Goal: Task Accomplishment & Management: Manage account settings

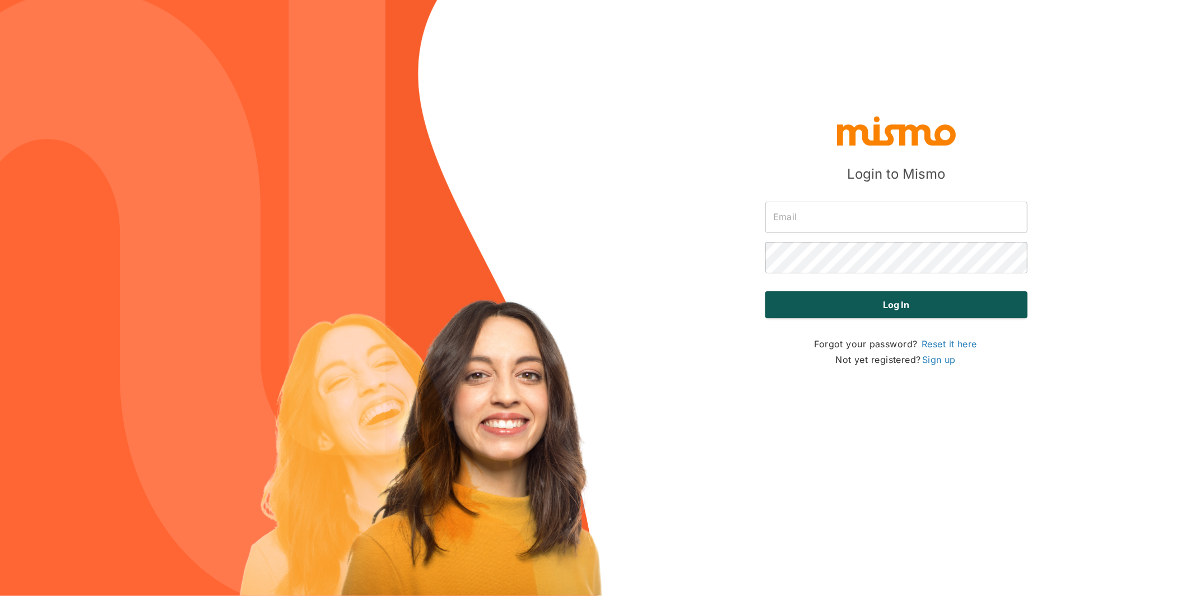
type input "carmen@mismo.team"
click at [878, 305] on button "Log in" at bounding box center [896, 304] width 262 height 27
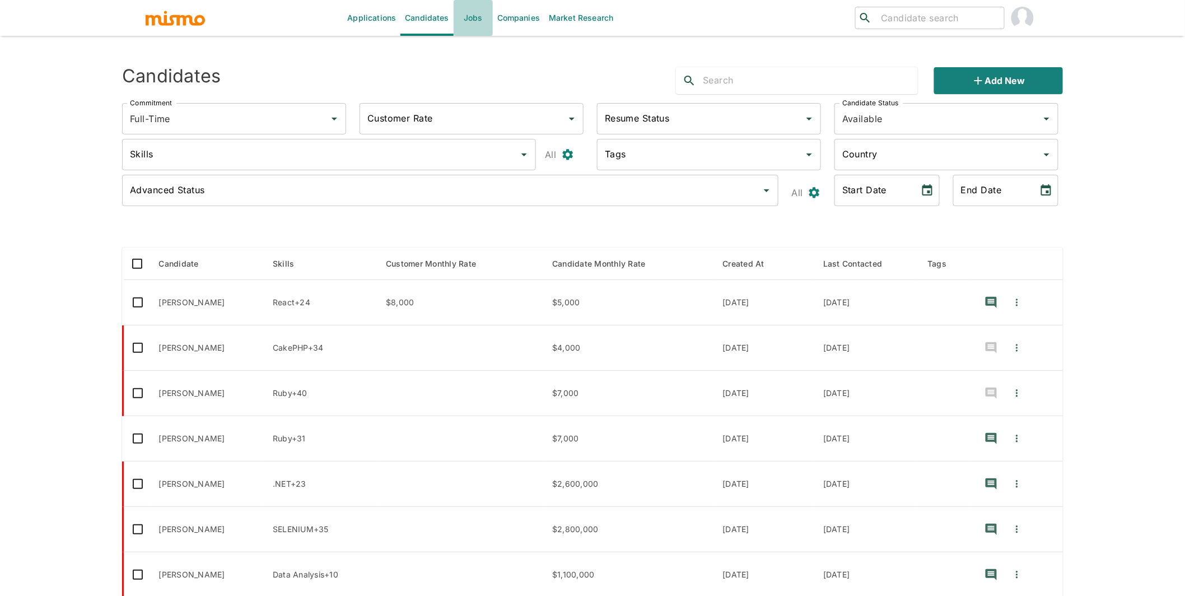
click at [478, 11] on link "Jobs" at bounding box center [473, 18] width 39 height 36
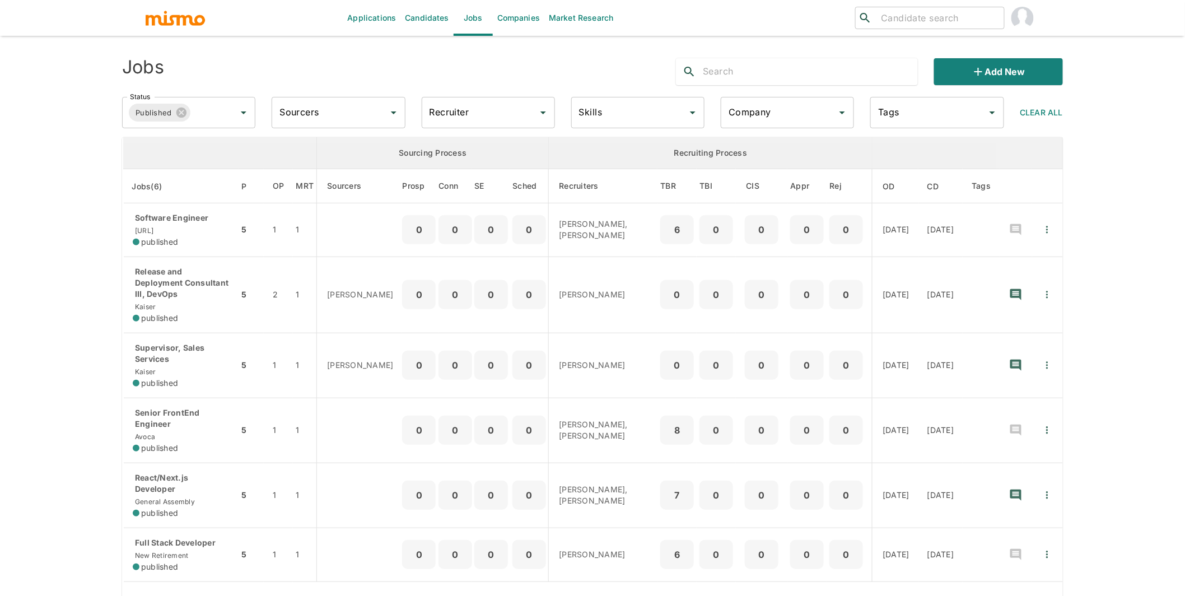
click at [773, 113] on input "Company" at bounding box center [779, 112] width 106 height 21
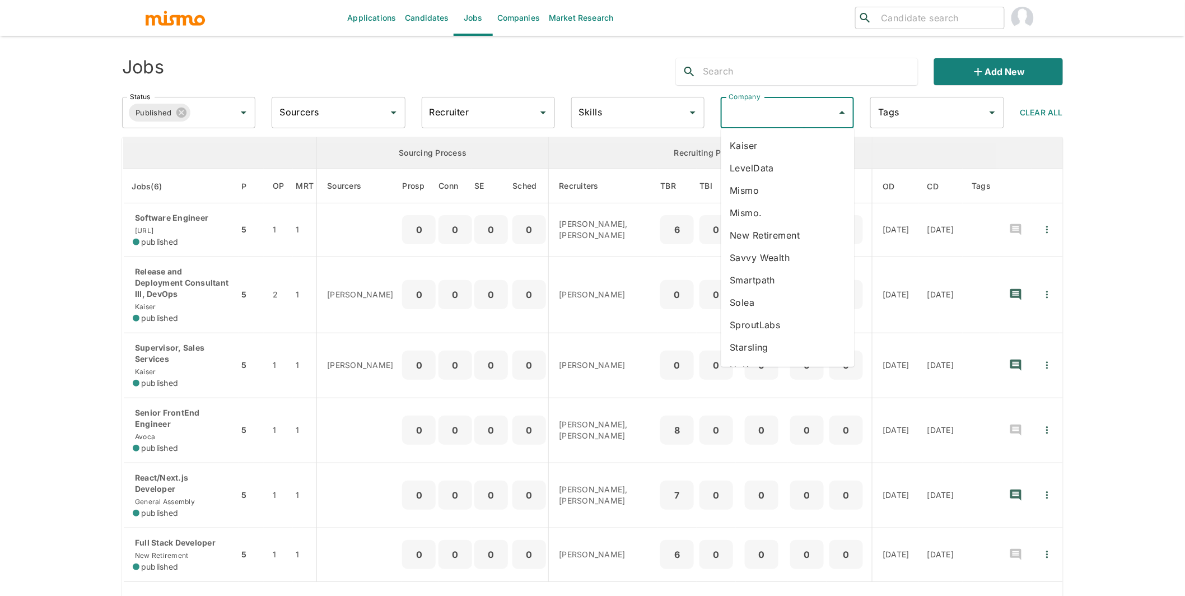
scroll to position [241, 0]
type input "k"
click at [750, 162] on li "[PERSON_NAME]" at bounding box center [788, 166] width 133 height 22
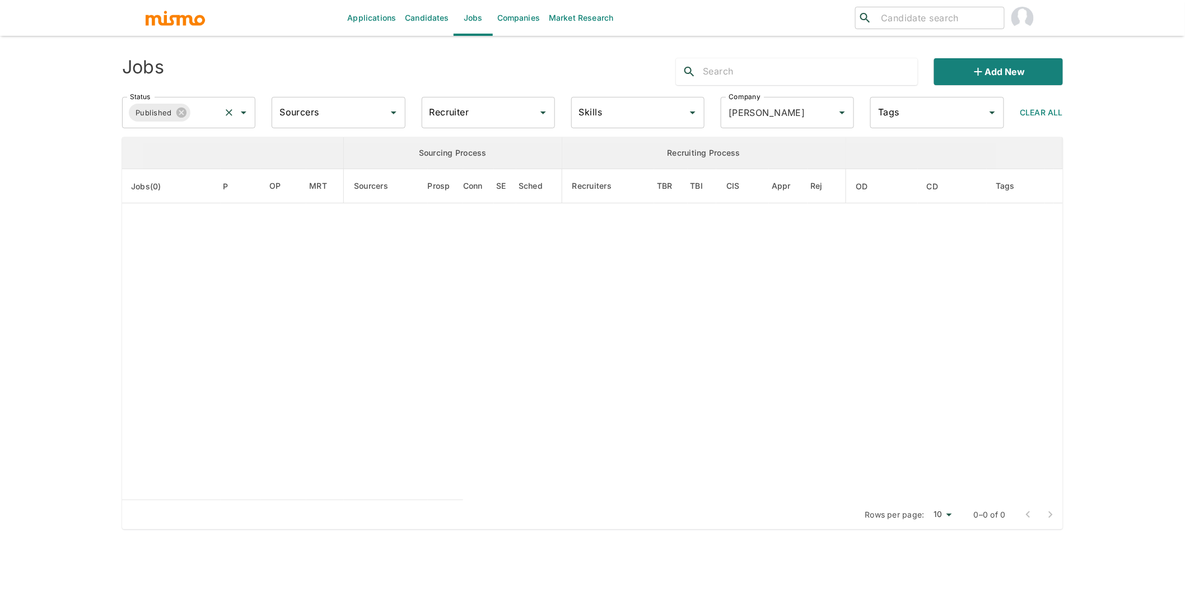
click at [210, 112] on input "Status" at bounding box center [205, 112] width 27 height 21
click at [198, 146] on li "Public" at bounding box center [189, 144] width 133 height 22
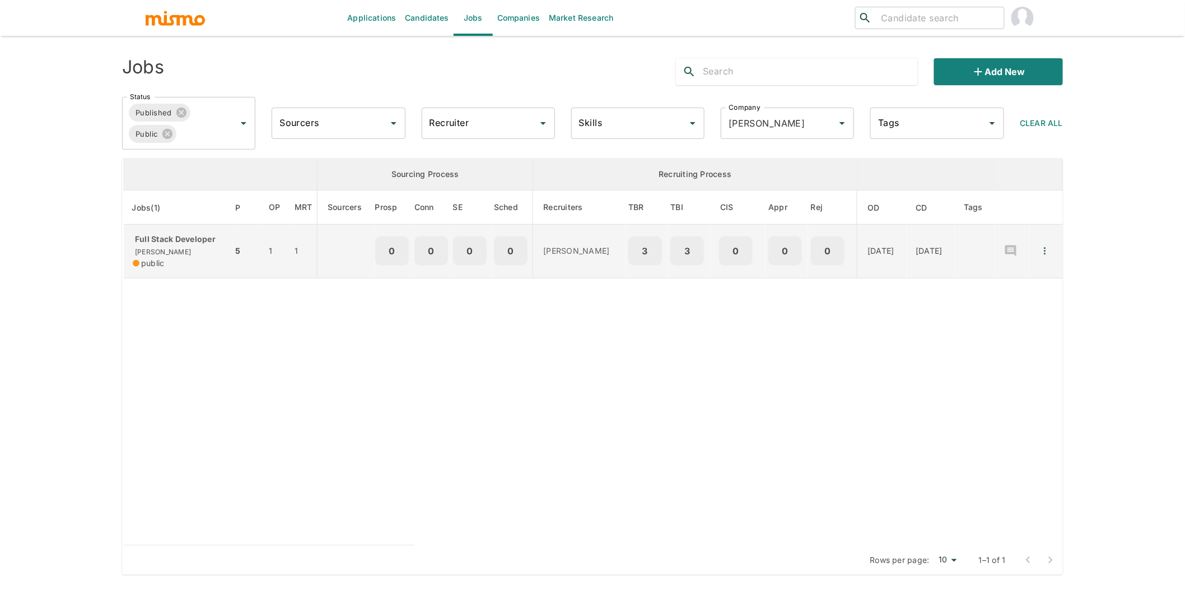
click at [173, 234] on p "Full Stack Developer" at bounding box center [178, 239] width 91 height 11
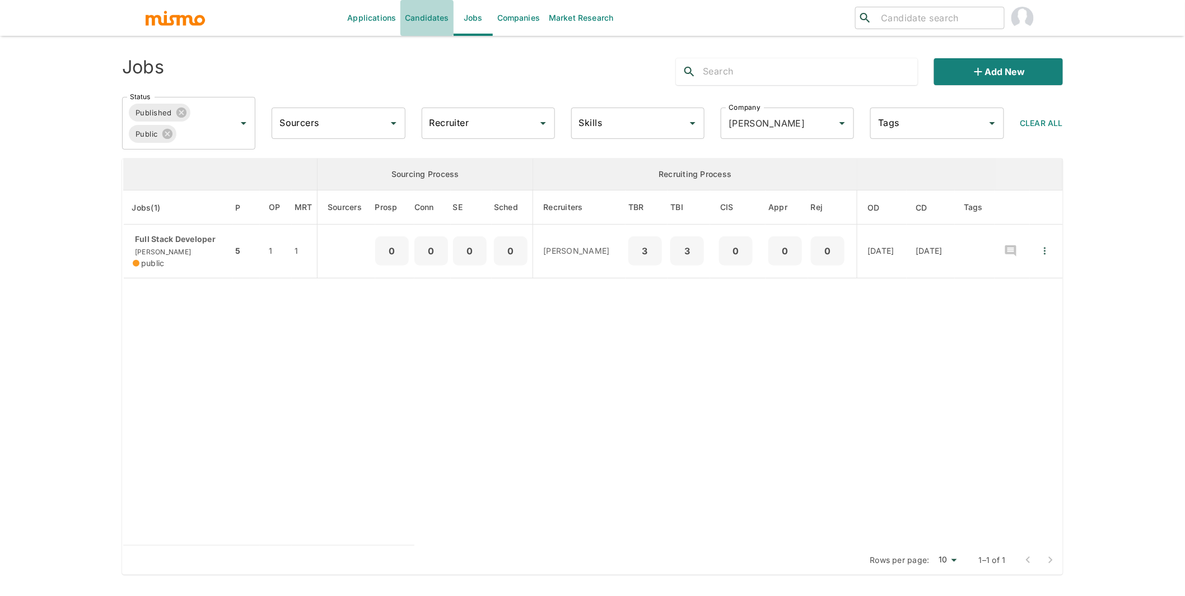
drag, startPoint x: 424, startPoint y: 21, endPoint x: 566, endPoint y: 35, distance: 143.0
click at [424, 21] on link "Candidates" at bounding box center [427, 18] width 53 height 36
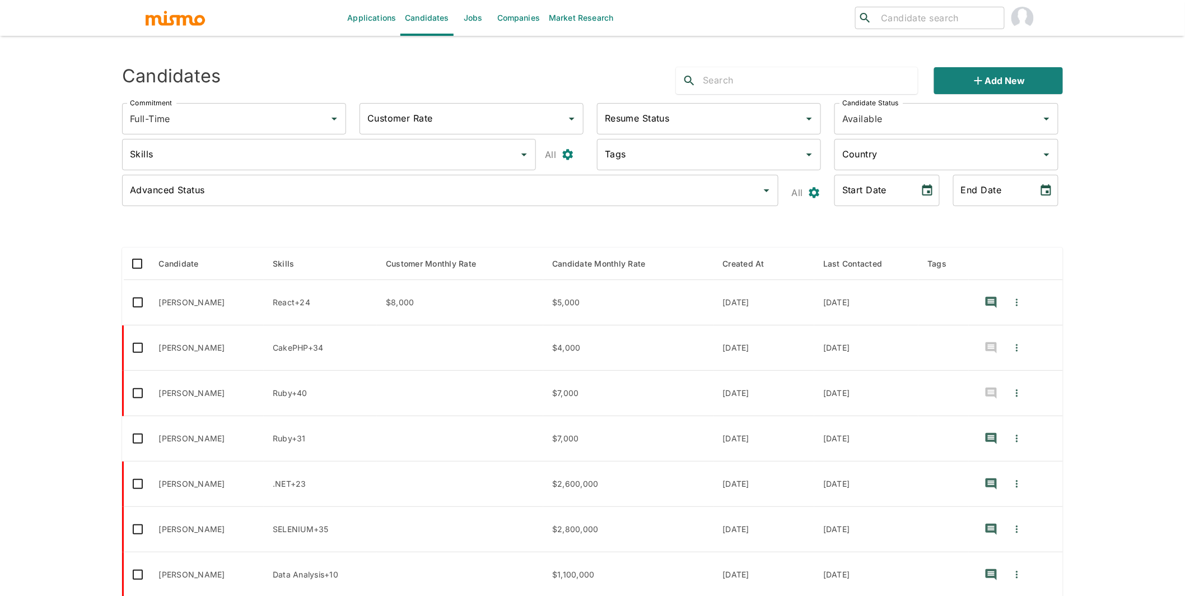
click at [778, 82] on input "text" at bounding box center [810, 81] width 215 height 18
type input "hendrix"
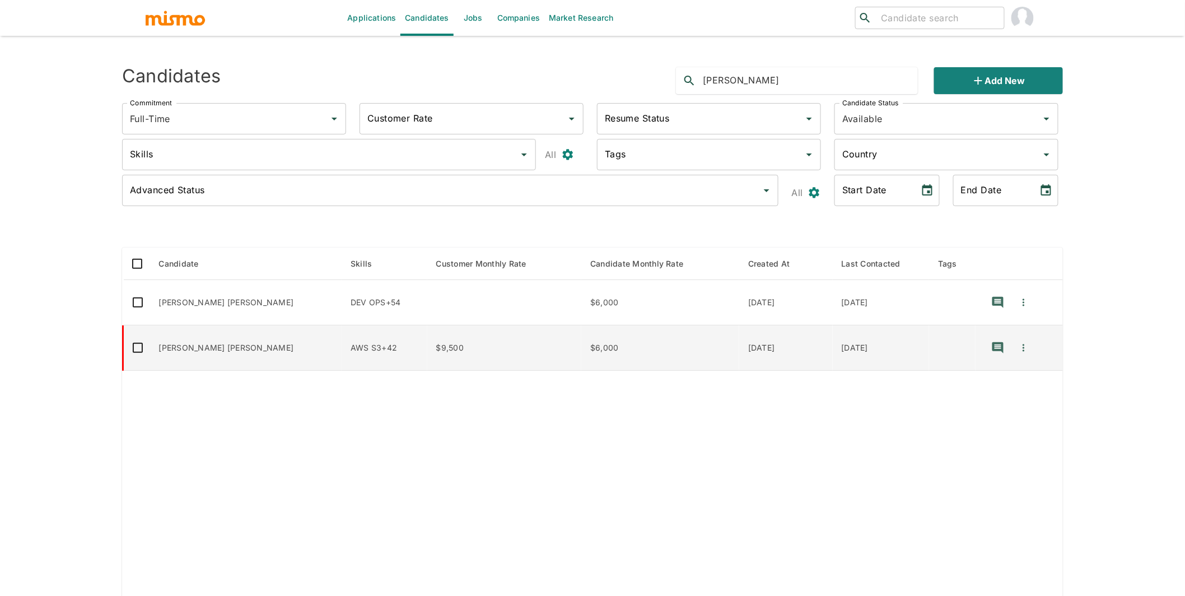
click at [343, 348] on td "AWS S3+42" at bounding box center [385, 347] width 86 height 45
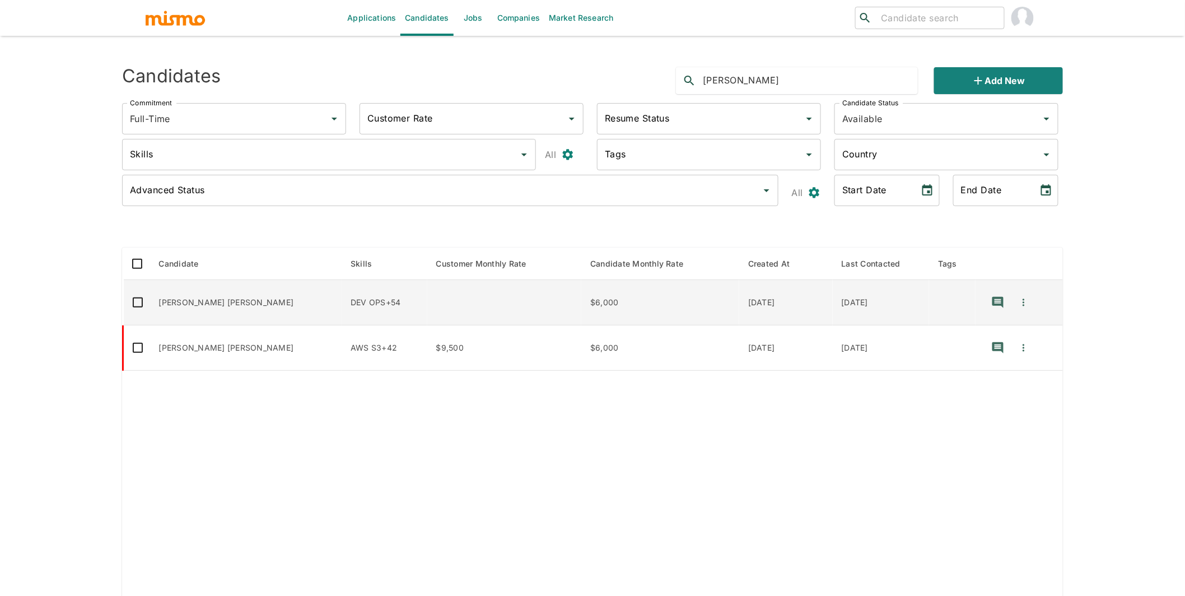
click at [427, 300] on td "enhanced table" at bounding box center [504, 302] width 154 height 45
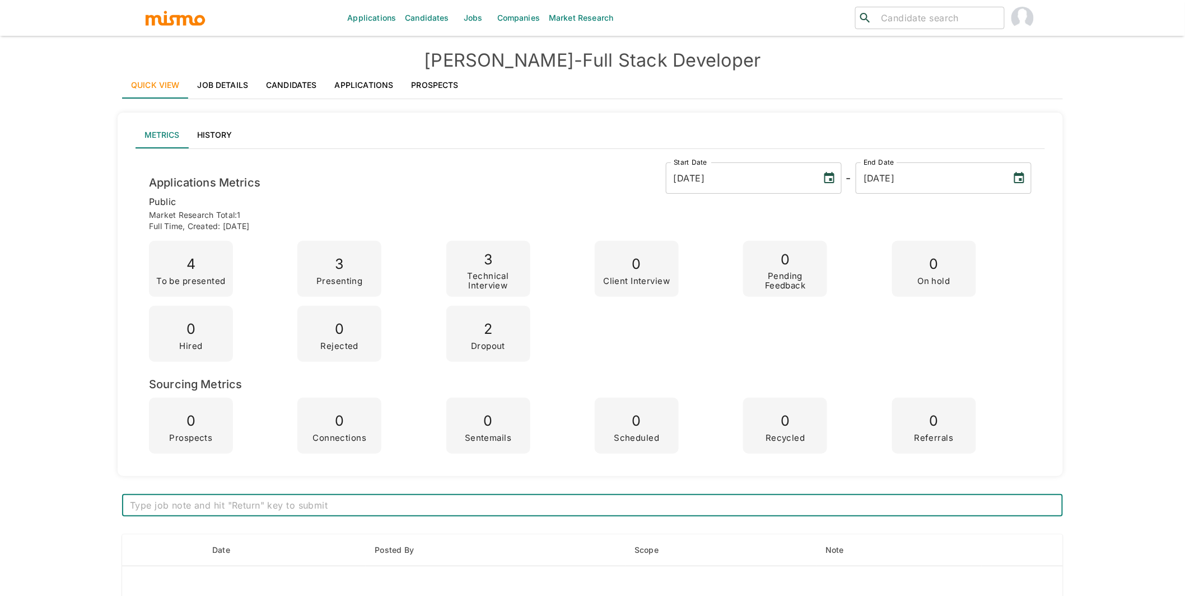
click at [366, 86] on link "Applications" at bounding box center [364, 85] width 77 height 27
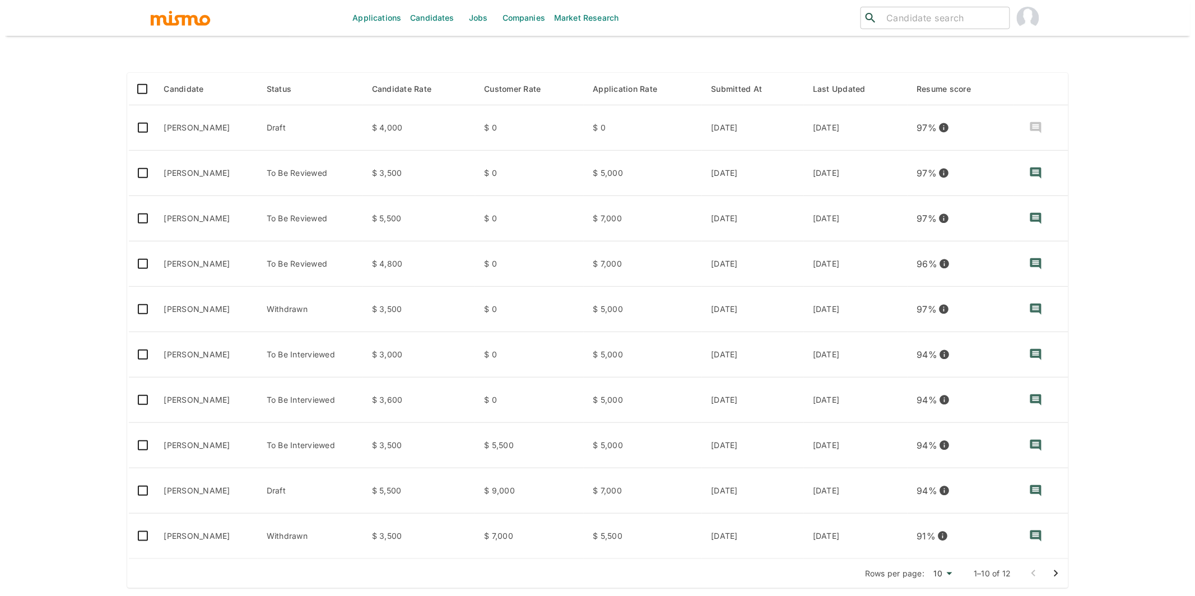
scroll to position [159, 0]
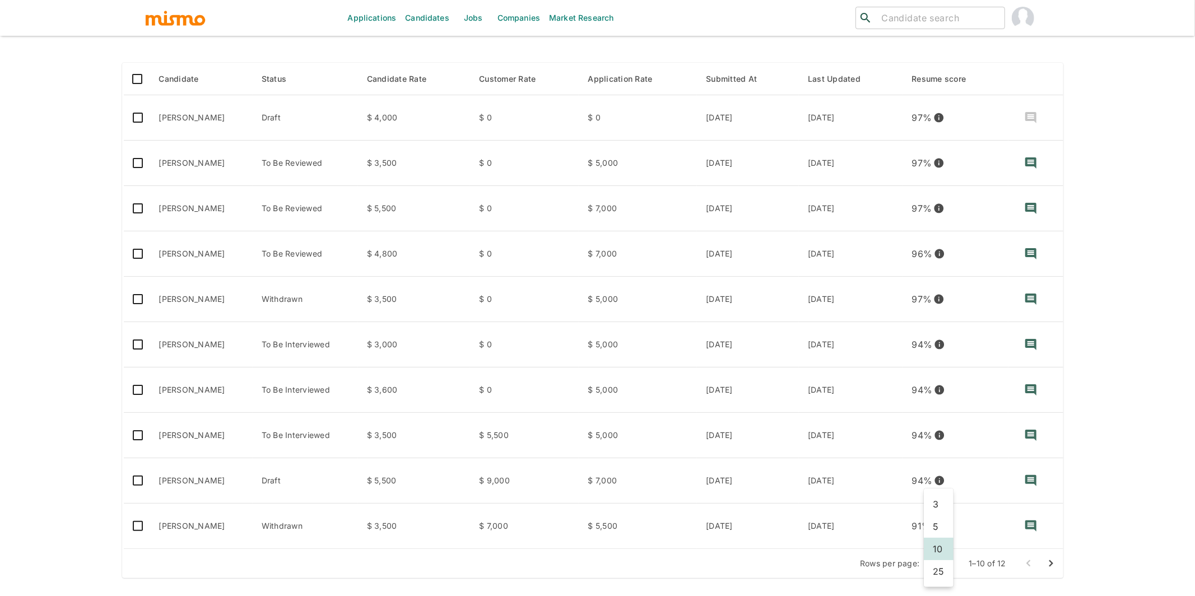
click at [942, 464] on body "Applications Candidates Jobs Companies Market Research ​ ​ Kaelio - Full Stack …" at bounding box center [597, 152] width 1195 height 623
click at [938, 566] on li "25" at bounding box center [939, 571] width 30 height 22
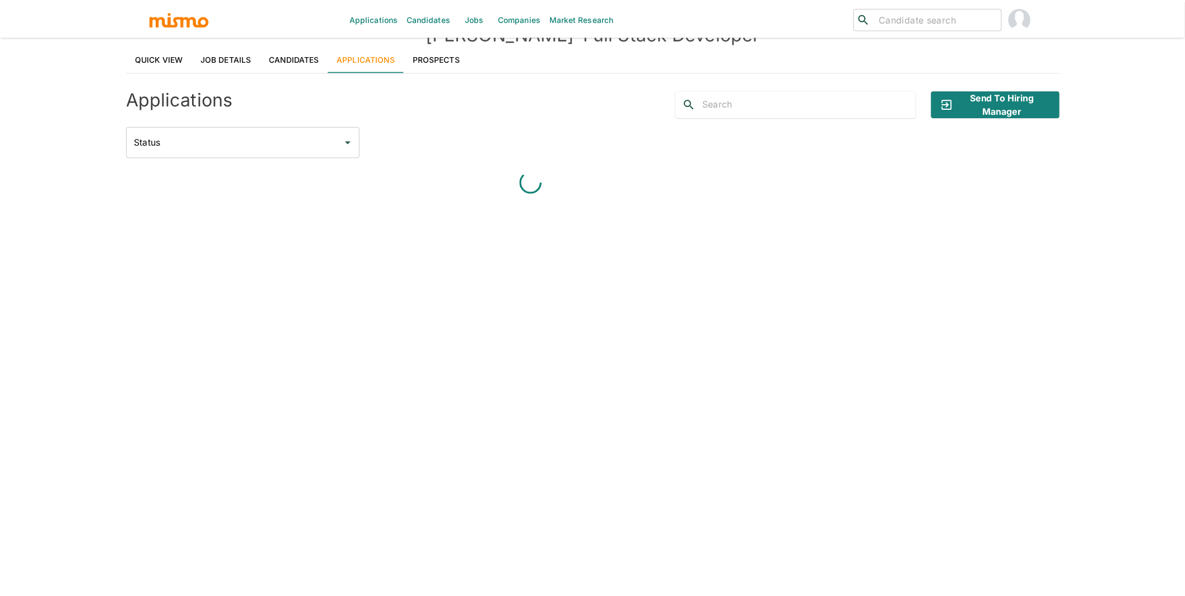
scroll to position [26, 0]
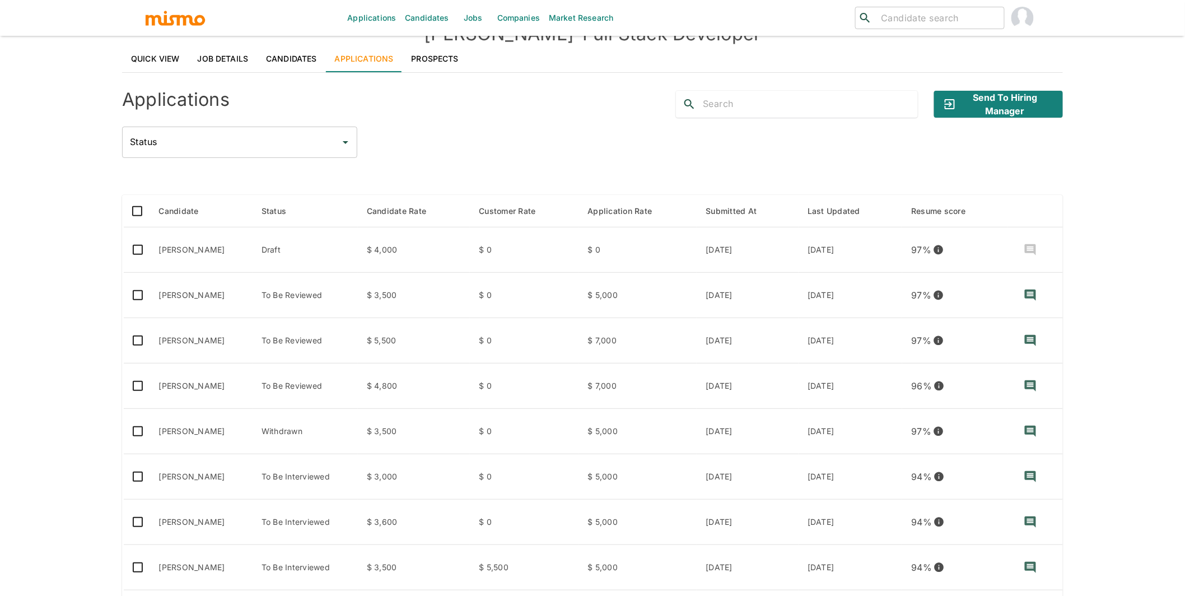
click at [52, 310] on div "Applications Candidates Jobs Companies Market Research ​ ​ Kaelio - Full Stack …" at bounding box center [592, 285] width 1185 height 623
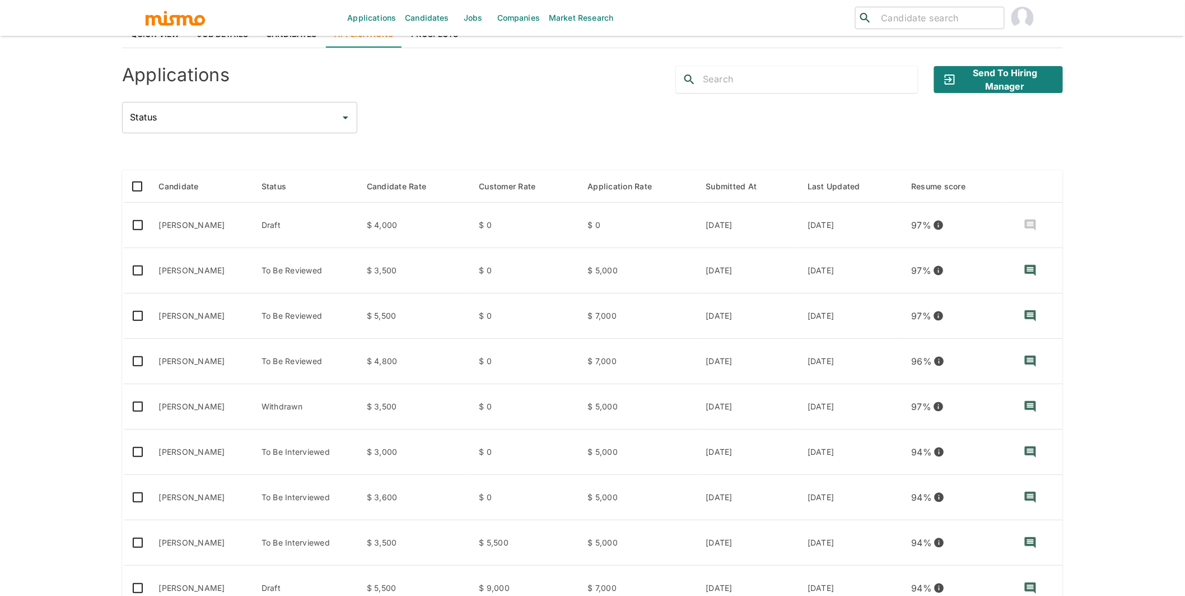
scroll to position [0, 0]
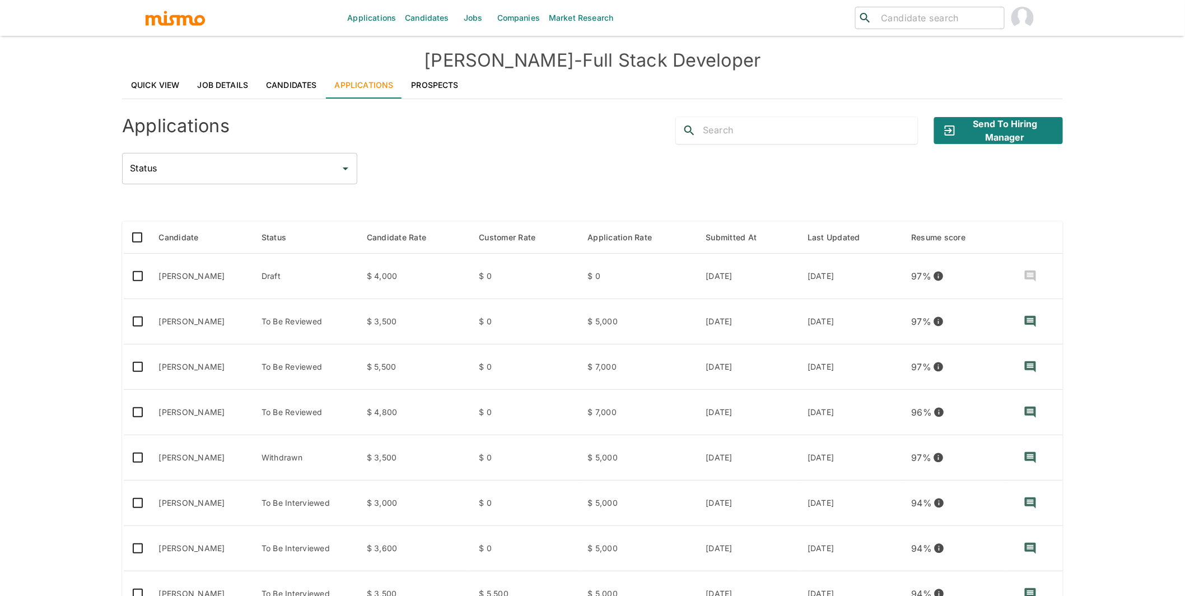
click at [476, 16] on link "Jobs" at bounding box center [473, 18] width 39 height 36
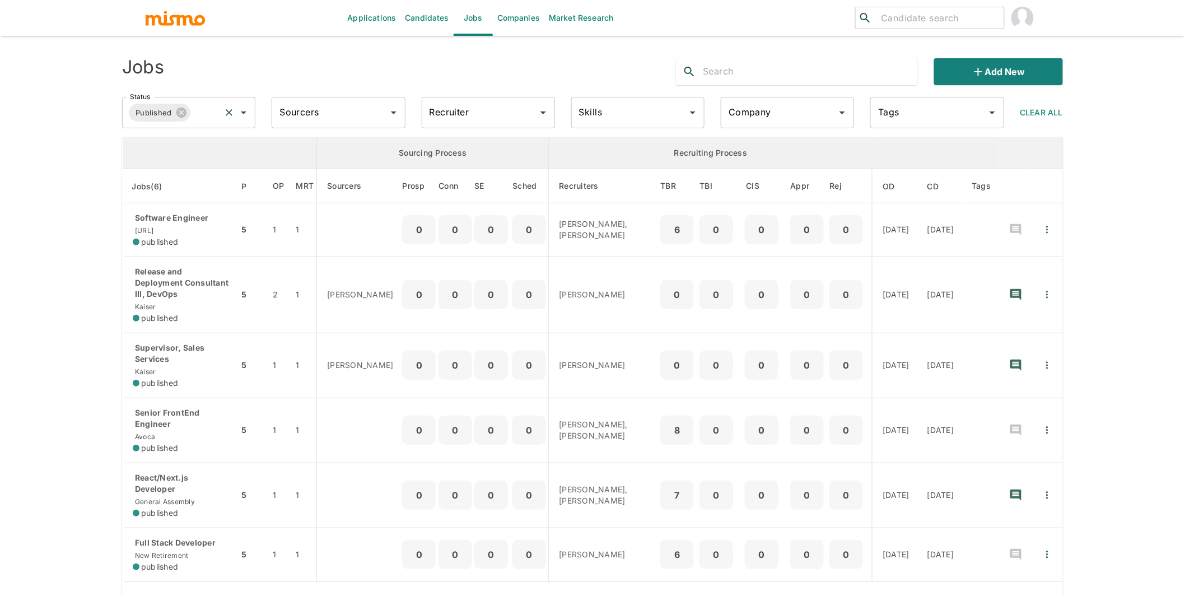
click at [210, 113] on input "Status" at bounding box center [205, 112] width 27 height 21
click at [188, 140] on li "Public" at bounding box center [189, 144] width 133 height 22
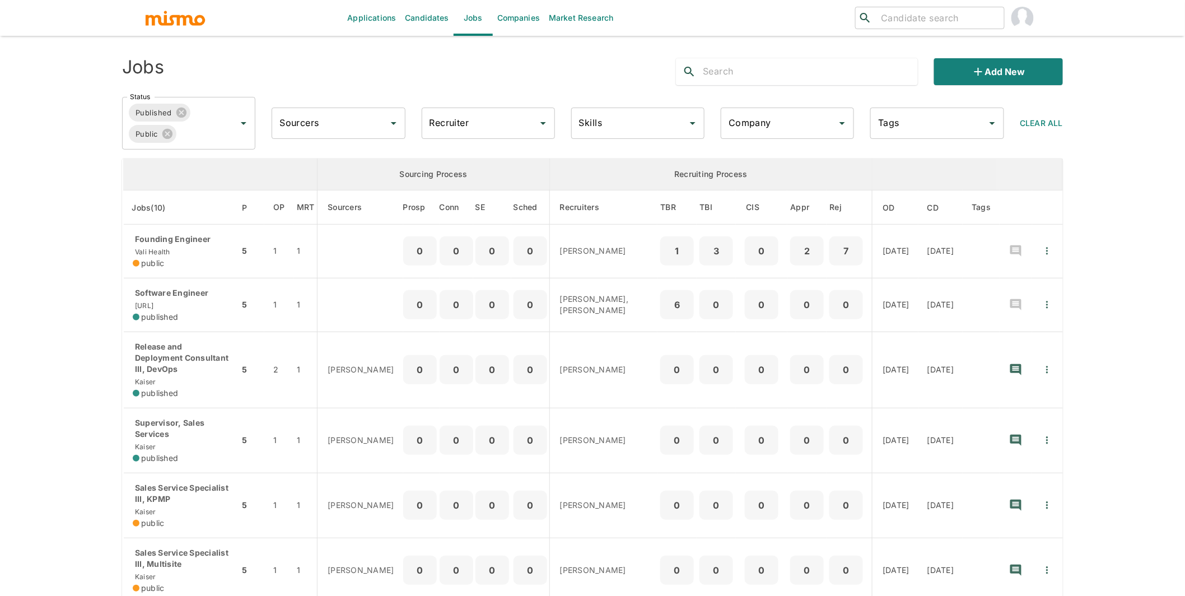
click at [500, 119] on input "Recruiter" at bounding box center [480, 123] width 106 height 21
type input "carmen"
click at [501, 156] on li "[PERSON_NAME]" at bounding box center [488, 154] width 133 height 22
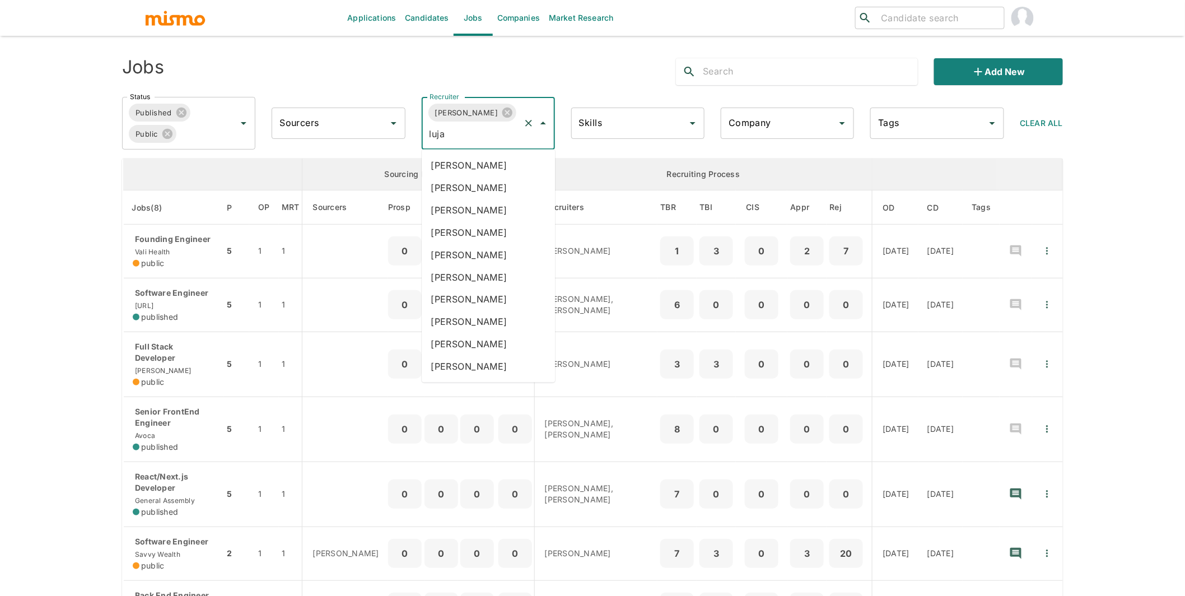
type input "lujan"
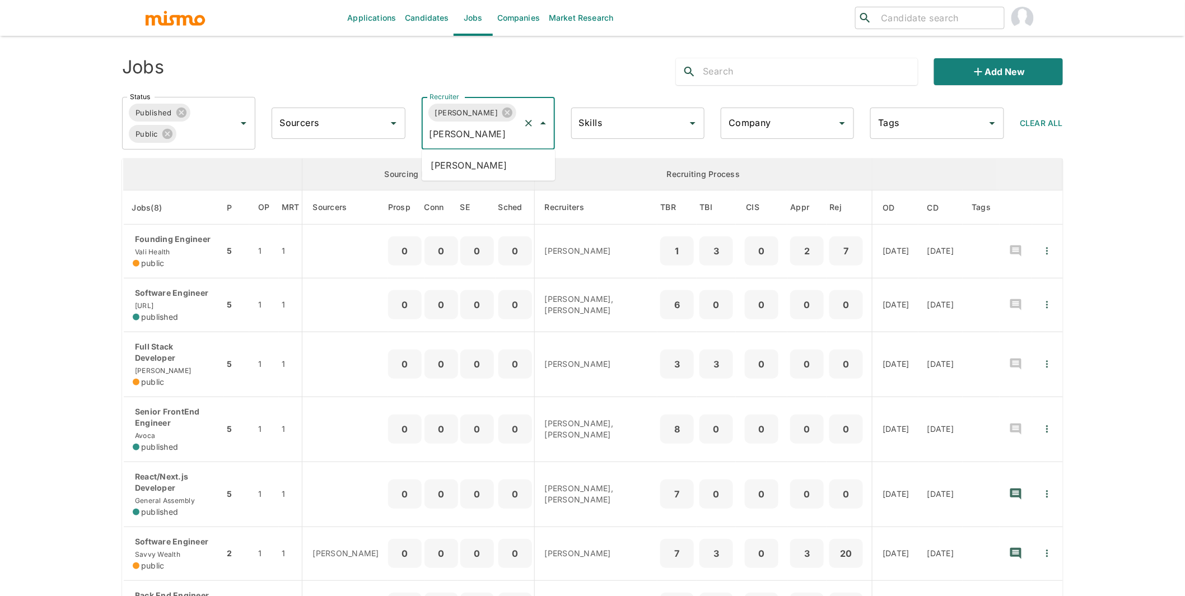
click at [512, 161] on li "Maria Lujan Ciommo" at bounding box center [488, 165] width 133 height 22
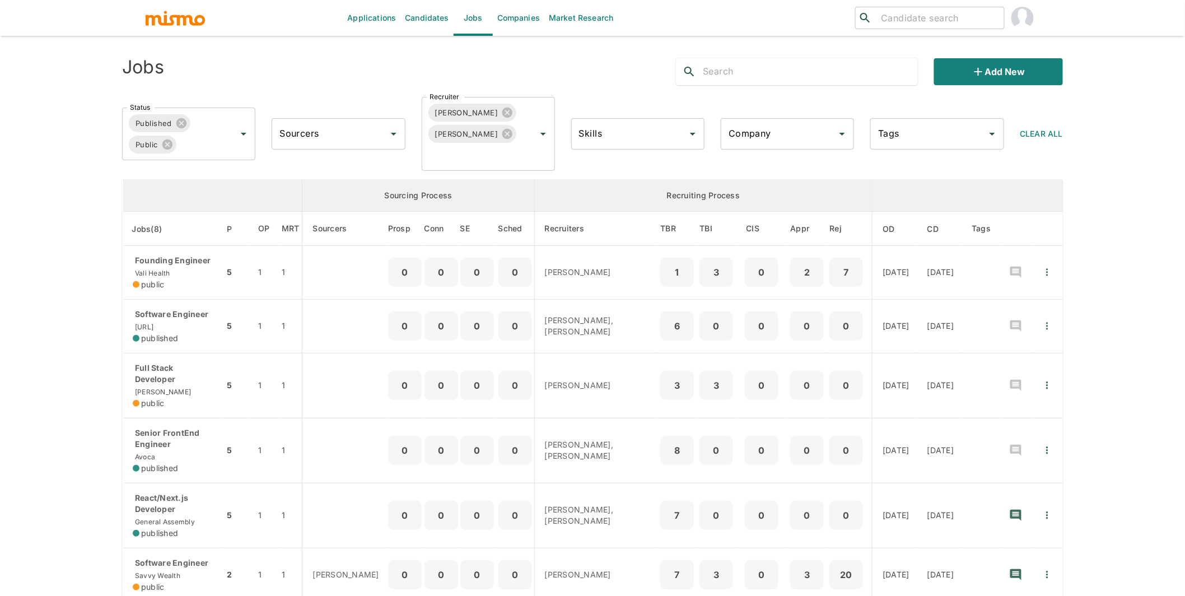
click at [1096, 408] on div "Applications Candidates Jobs Companies Market Research ​ ​ Jobs Add new Status …" at bounding box center [592, 311] width 1185 height 623
click at [523, 14] on link "Companies" at bounding box center [519, 18] width 52 height 36
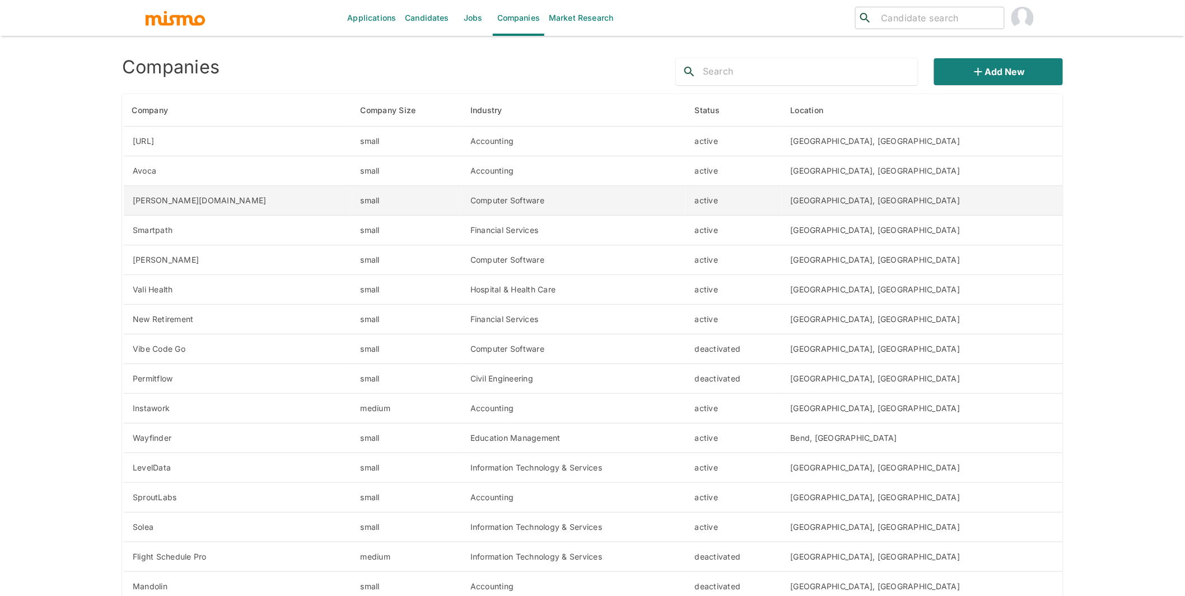
click at [782, 197] on td "active" at bounding box center [734, 201] width 96 height 30
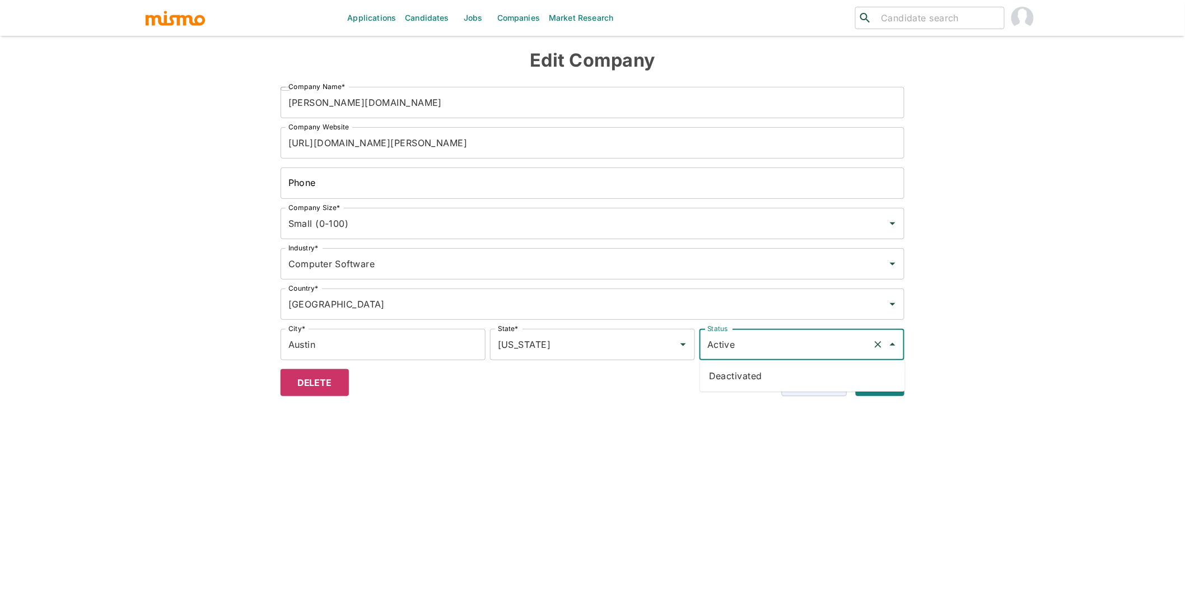
click at [825, 341] on input "Active" at bounding box center [787, 344] width 164 height 21
click at [773, 374] on li "Deactivated" at bounding box center [802, 376] width 205 height 22
type input "Deactivated"
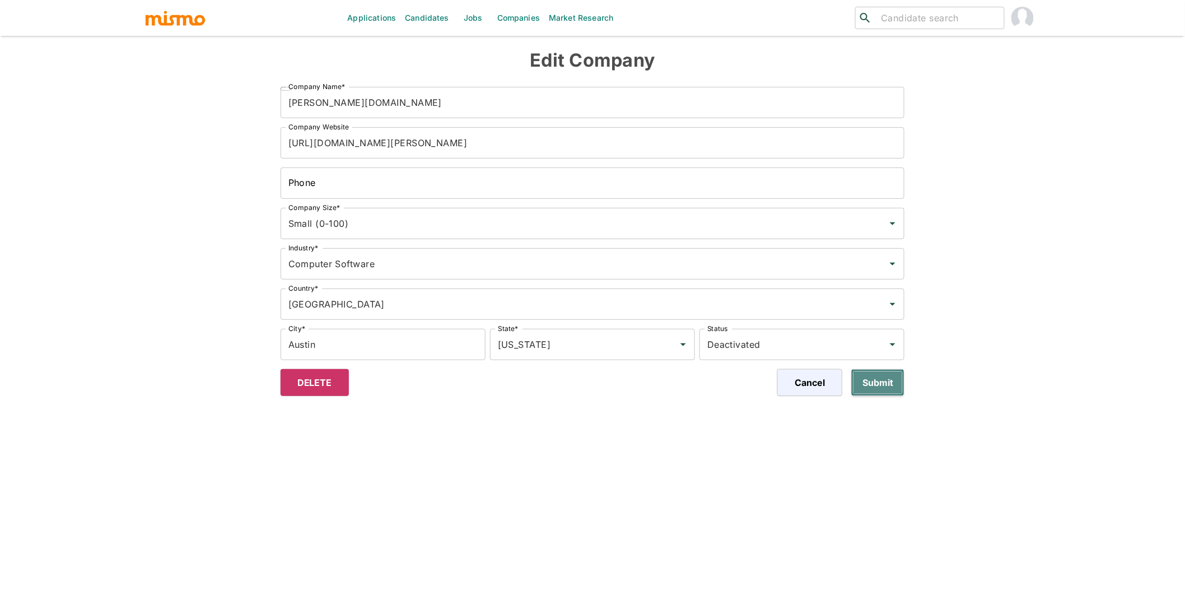
click at [873, 384] on button "Submit" at bounding box center [878, 382] width 53 height 27
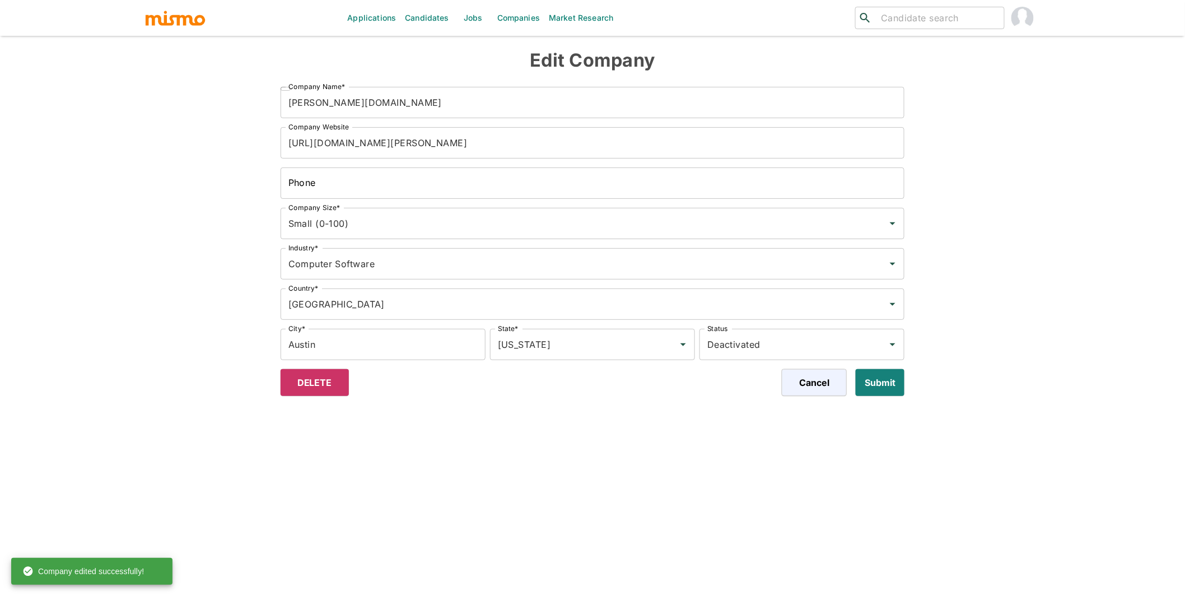
click at [511, 15] on link "Companies" at bounding box center [519, 18] width 52 height 36
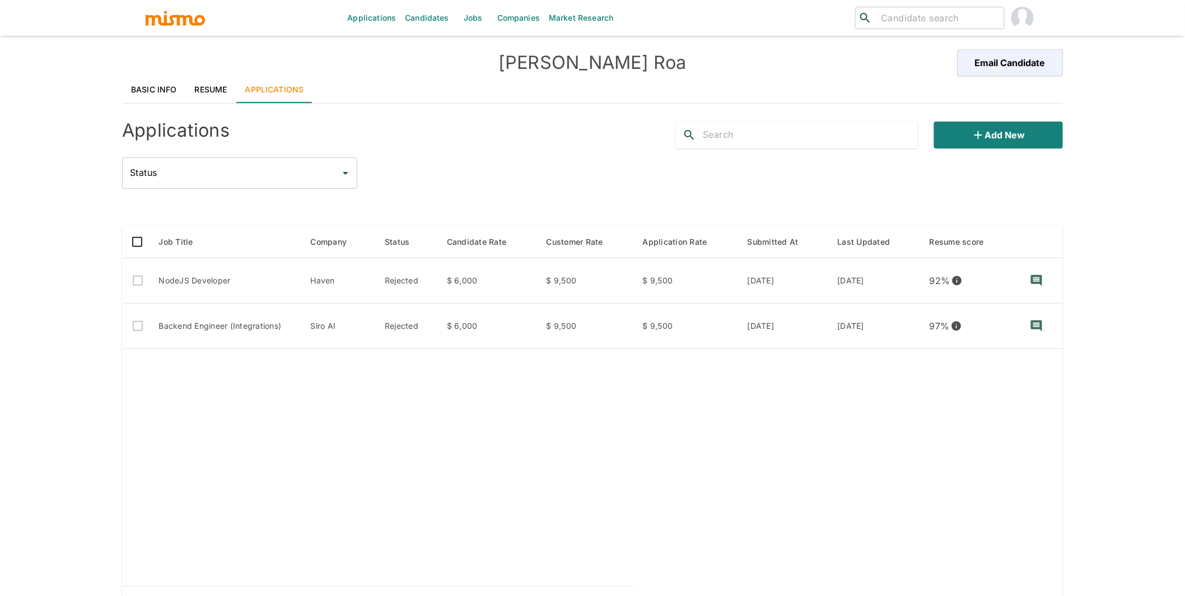
click at [194, 85] on link "Resume" at bounding box center [211, 89] width 50 height 27
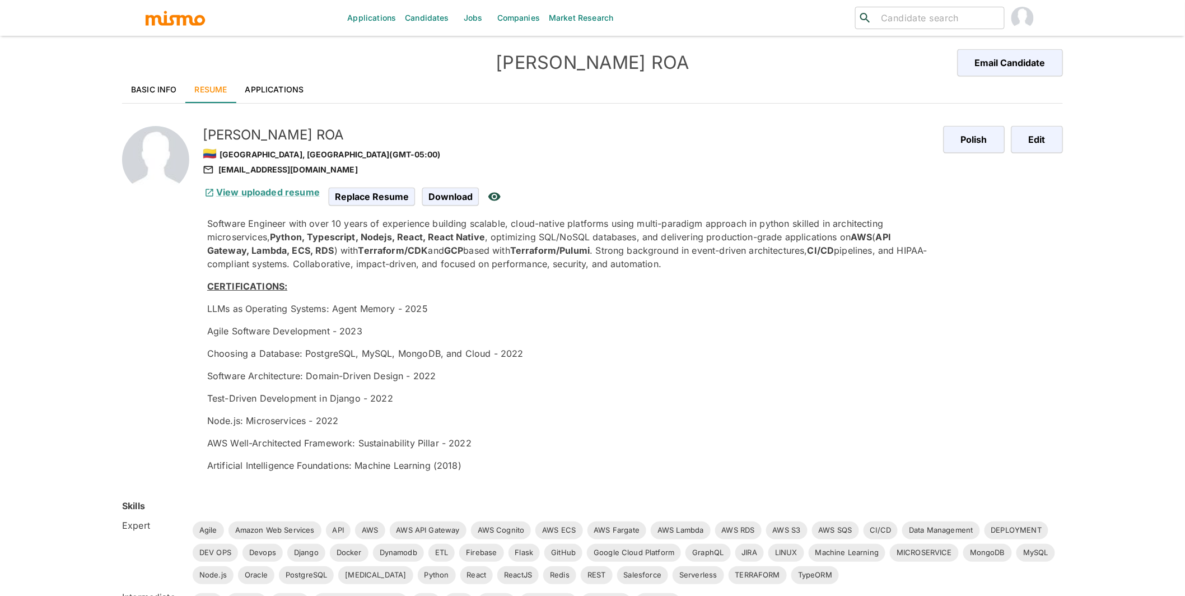
click at [268, 85] on link "Applications" at bounding box center [274, 89] width 77 height 27
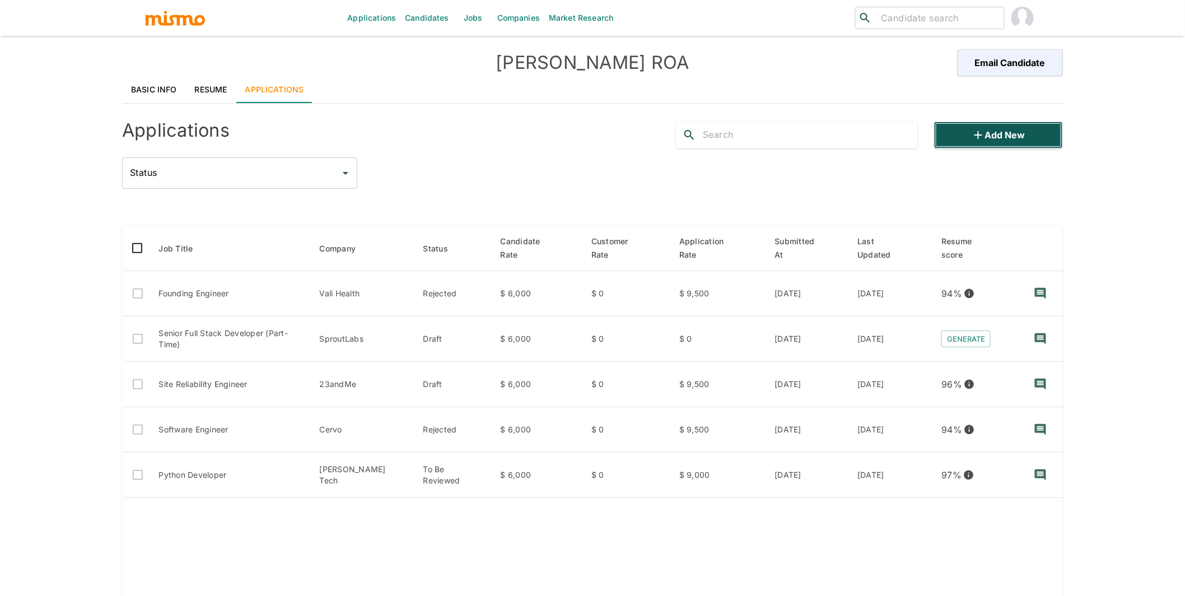
click at [1002, 141] on button "Add new" at bounding box center [998, 135] width 129 height 27
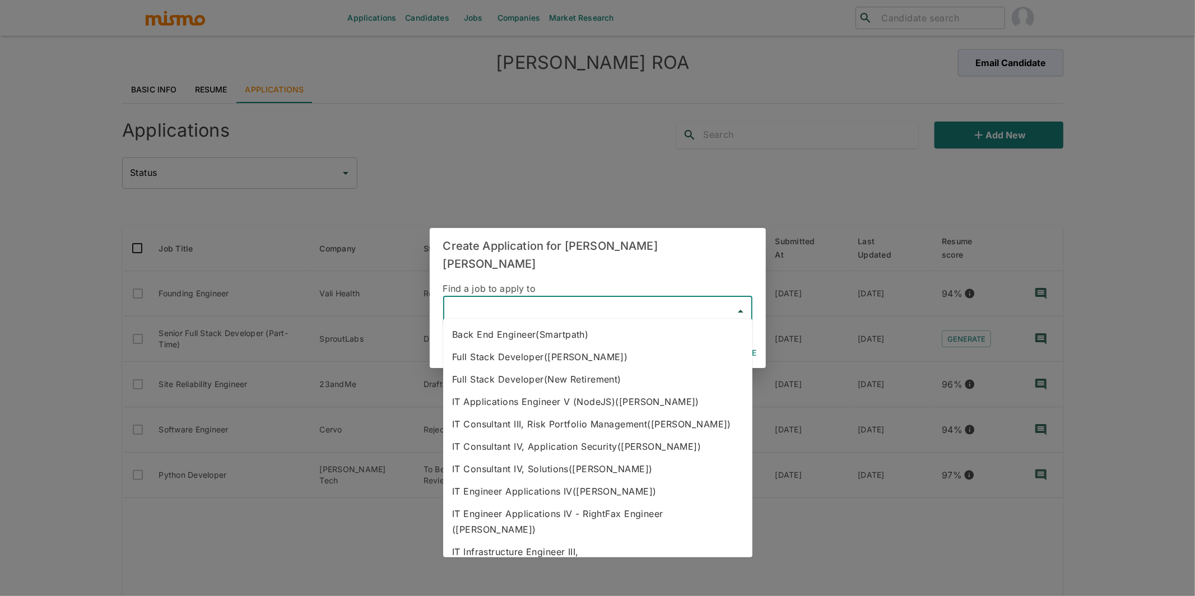
click at [593, 304] on input "text" at bounding box center [589, 311] width 282 height 21
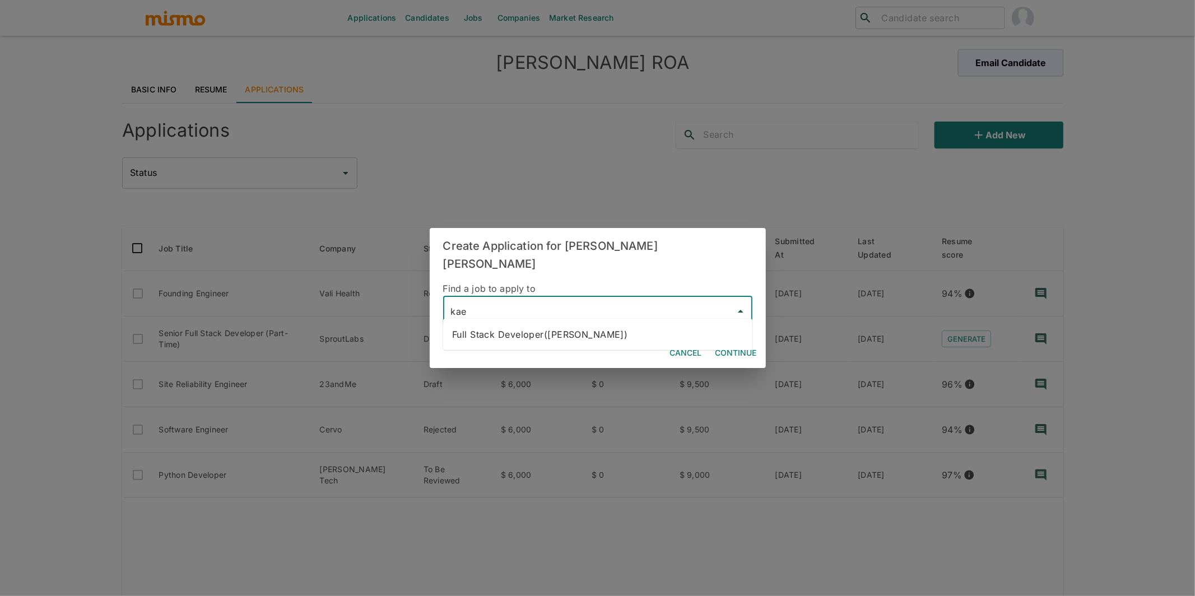
click at [606, 343] on li "Full Stack Developer(Kaelio)" at bounding box center [597, 334] width 309 height 22
type input "Full Stack Developer(Kaelio)"
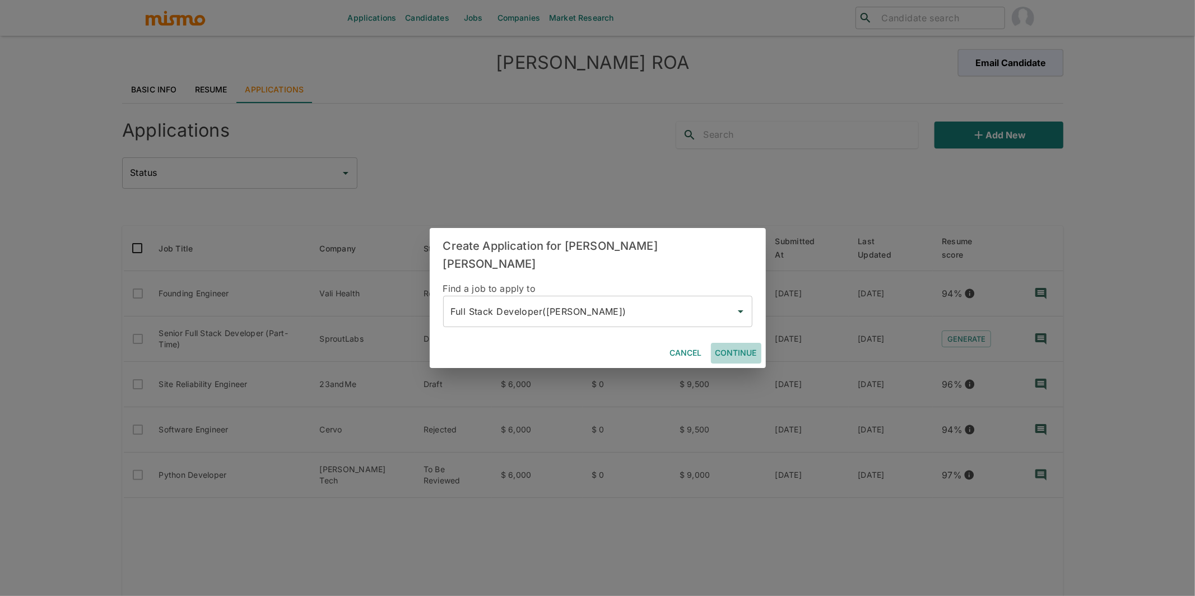
click at [736, 345] on button "Continue" at bounding box center [736, 353] width 50 height 21
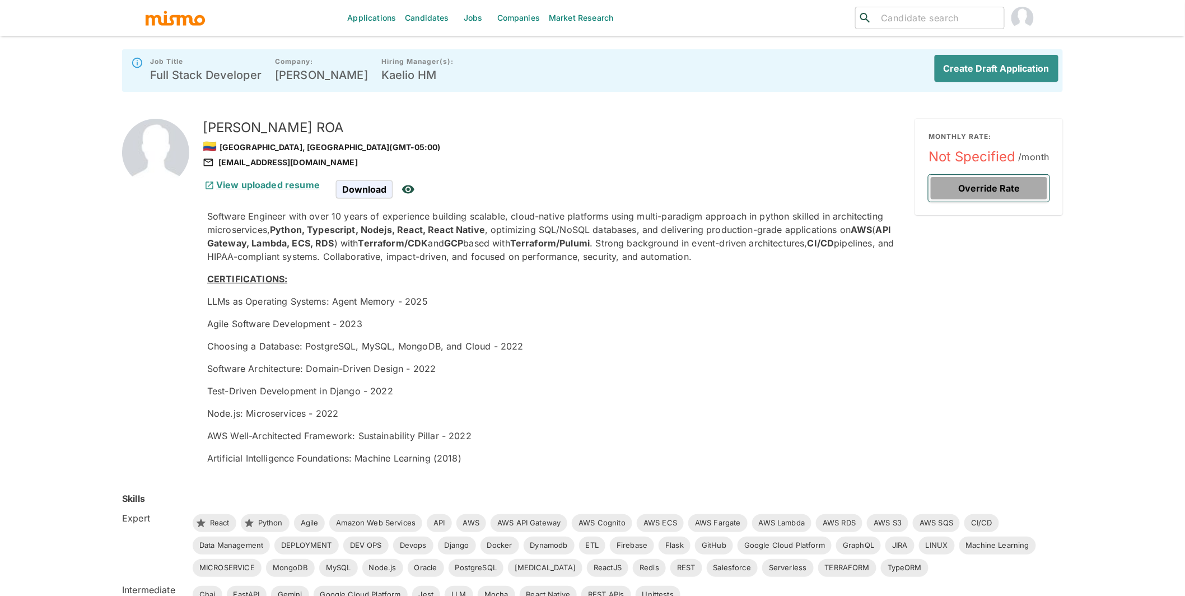
click at [1008, 188] on button "Override Rate" at bounding box center [989, 188] width 121 height 27
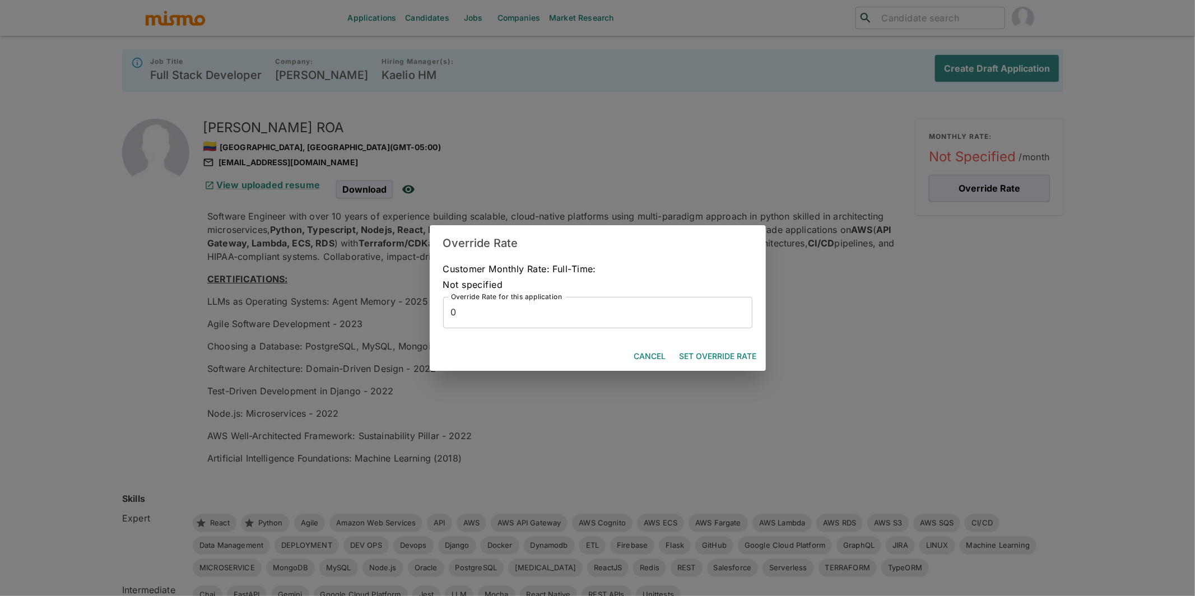
click at [608, 319] on input "0" at bounding box center [597, 312] width 309 height 31
click at [650, 356] on button "Cancel" at bounding box center [650, 356] width 41 height 21
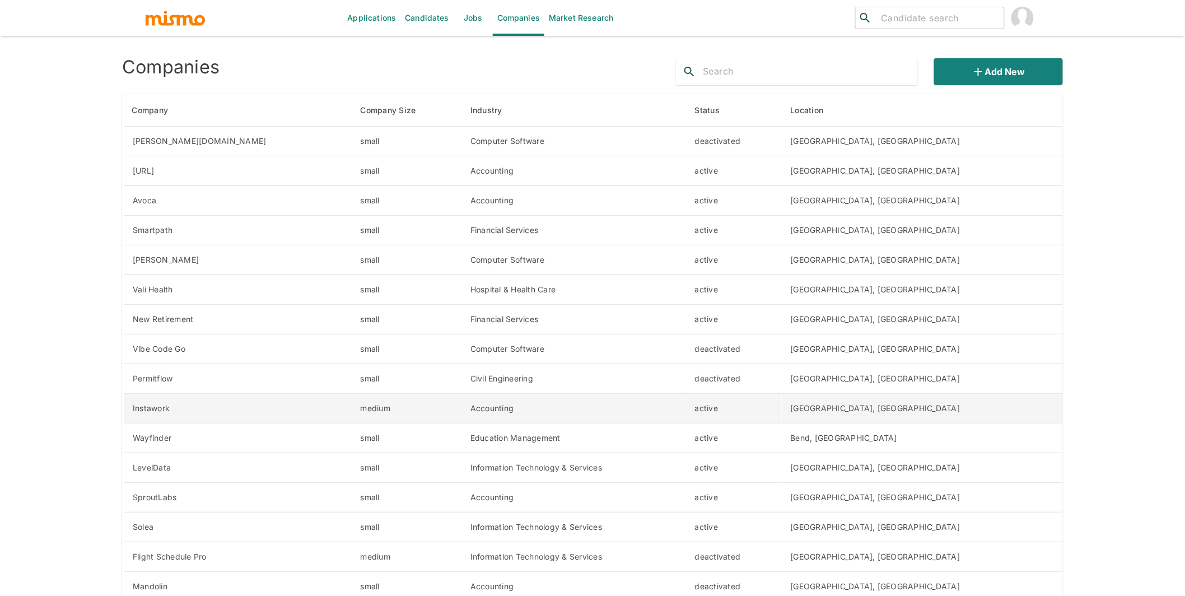
click at [627, 404] on td "Accounting" at bounding box center [574, 409] width 225 height 30
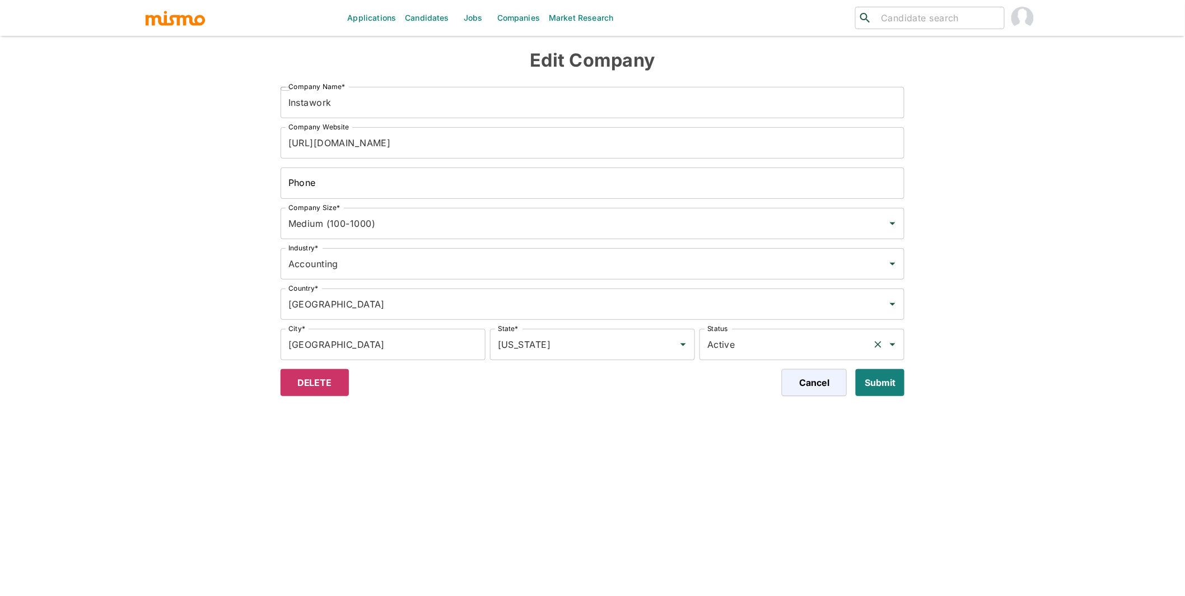
click at [805, 332] on div "Active Status" at bounding box center [802, 344] width 205 height 31
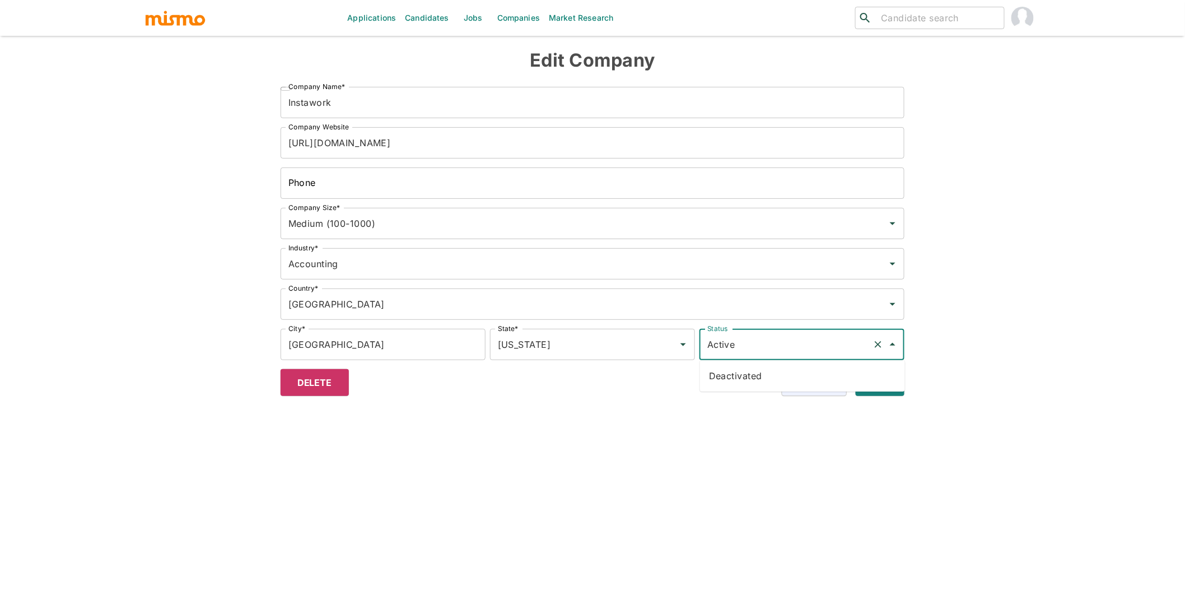
click at [761, 376] on li "Deactivated" at bounding box center [802, 376] width 205 height 22
type input "Deactivated"
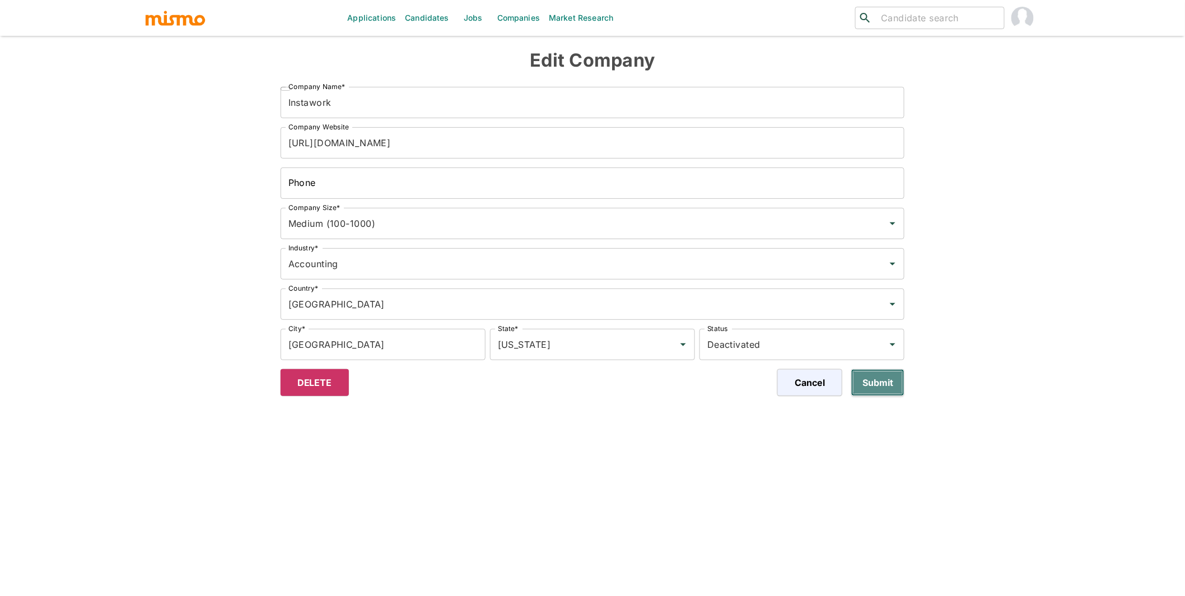
click at [876, 392] on button "Submit" at bounding box center [878, 382] width 53 height 27
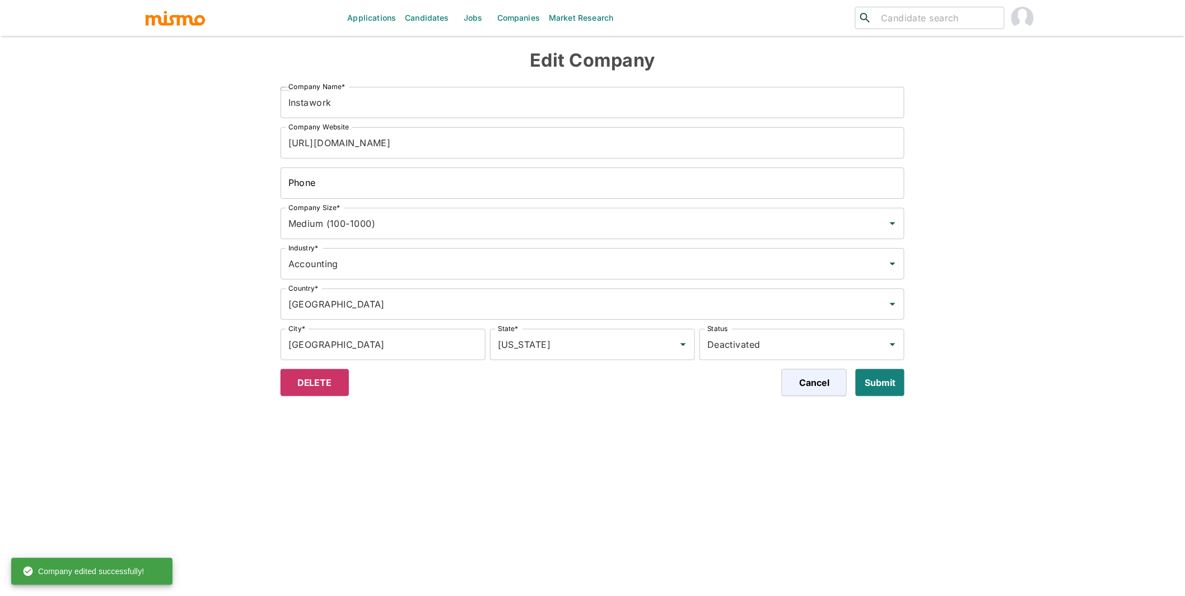
click at [184, 16] on img "button" at bounding box center [176, 18] width 62 height 17
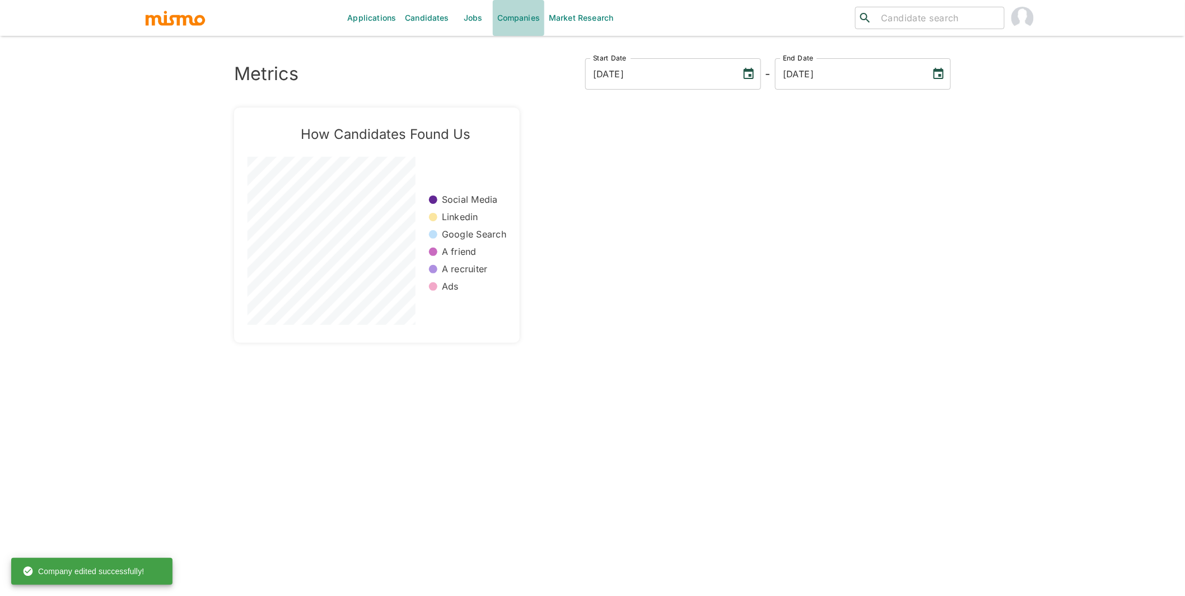
click at [514, 19] on link "Companies" at bounding box center [519, 18] width 52 height 36
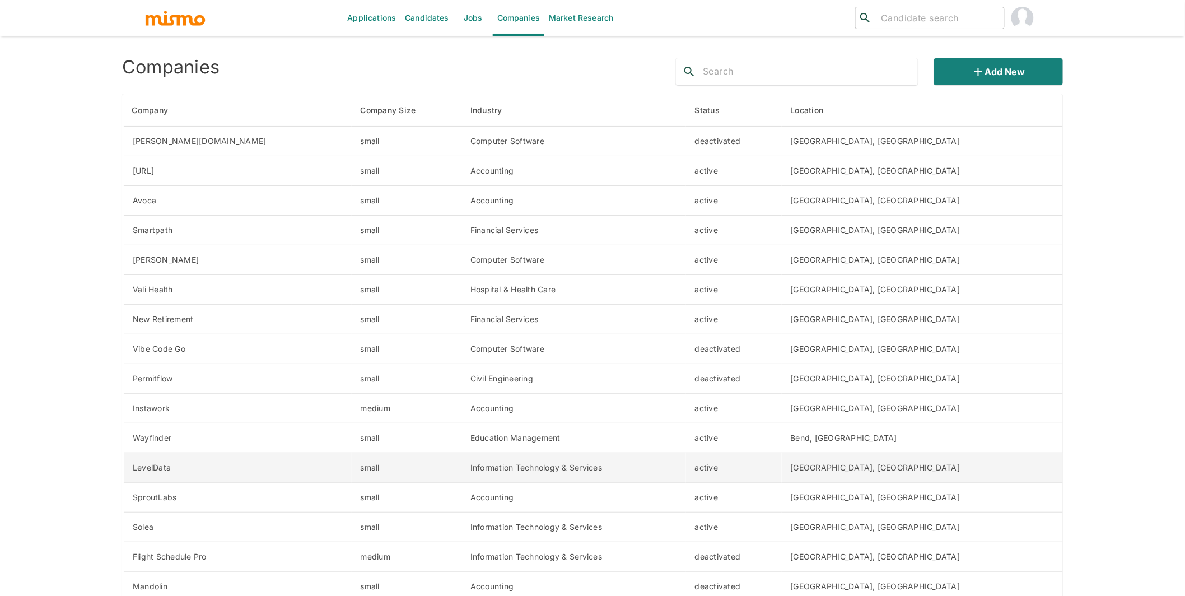
click at [782, 471] on td "active" at bounding box center [734, 468] width 96 height 30
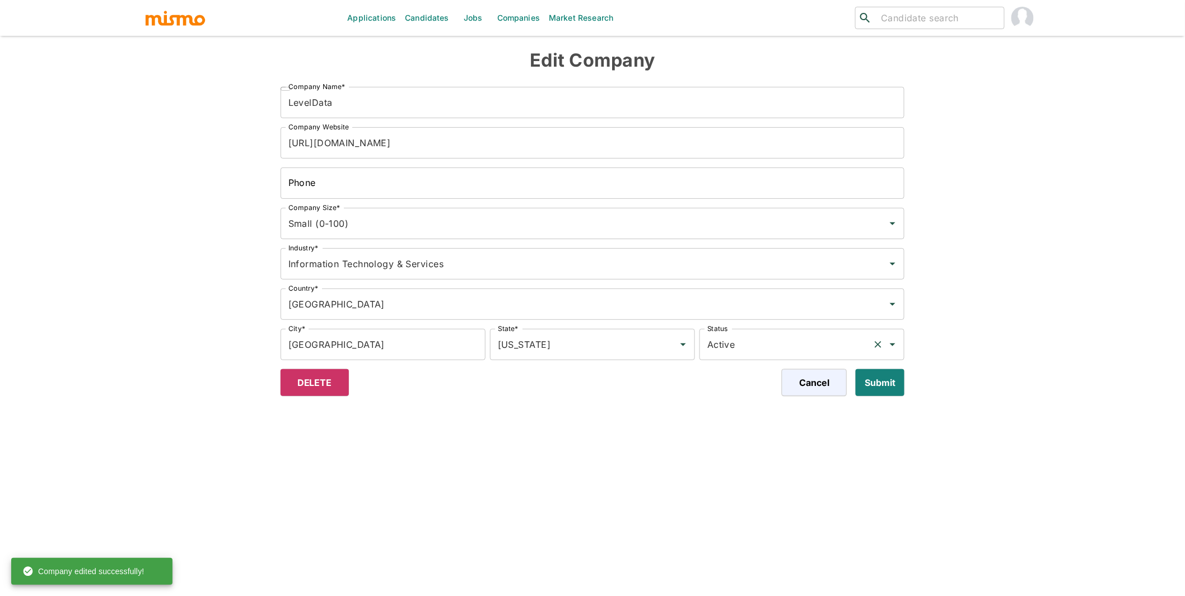
click at [815, 343] on input "Active" at bounding box center [787, 344] width 164 height 21
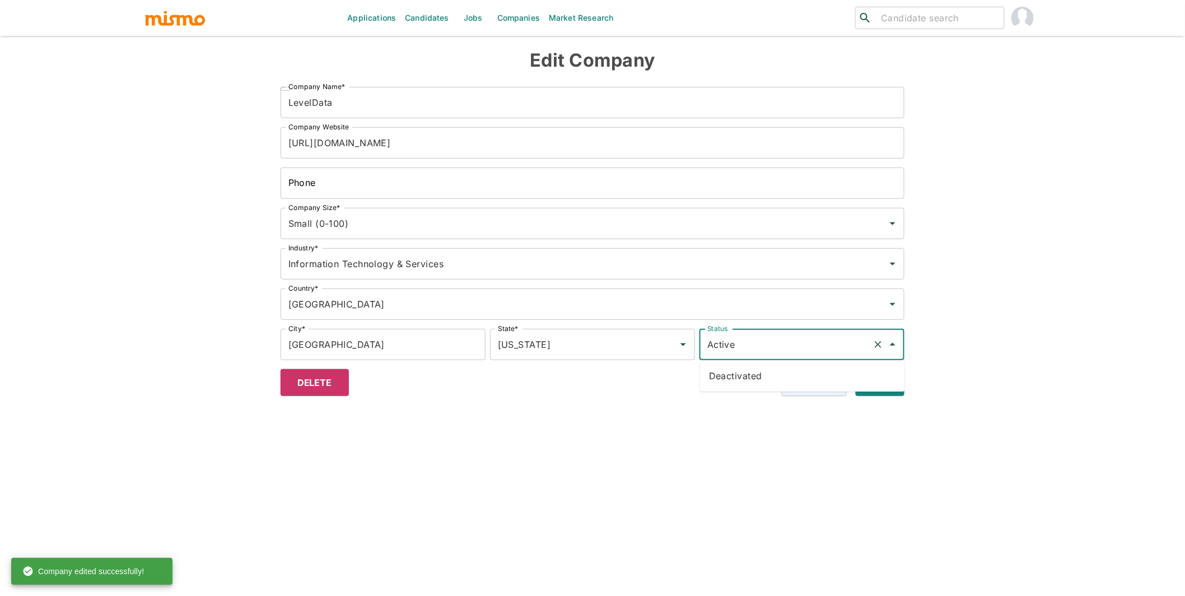
click at [761, 373] on li "Deactivated" at bounding box center [802, 376] width 205 height 22
type input "Deactivated"
click at [882, 383] on button "Submit" at bounding box center [878, 382] width 53 height 27
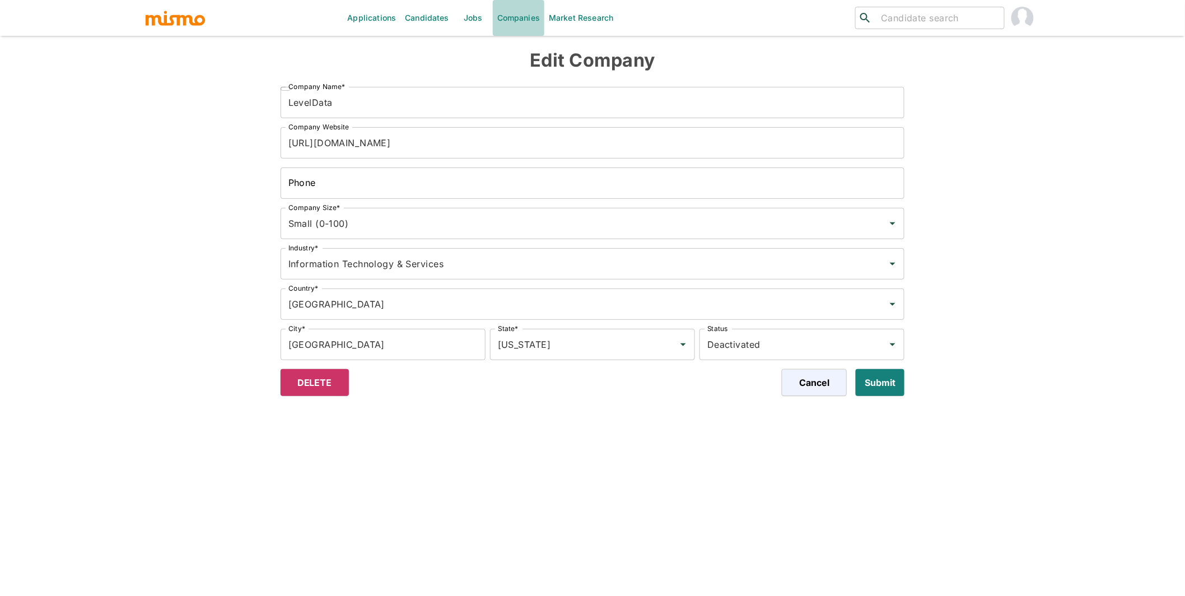
click at [518, 16] on link "Companies" at bounding box center [519, 18] width 52 height 36
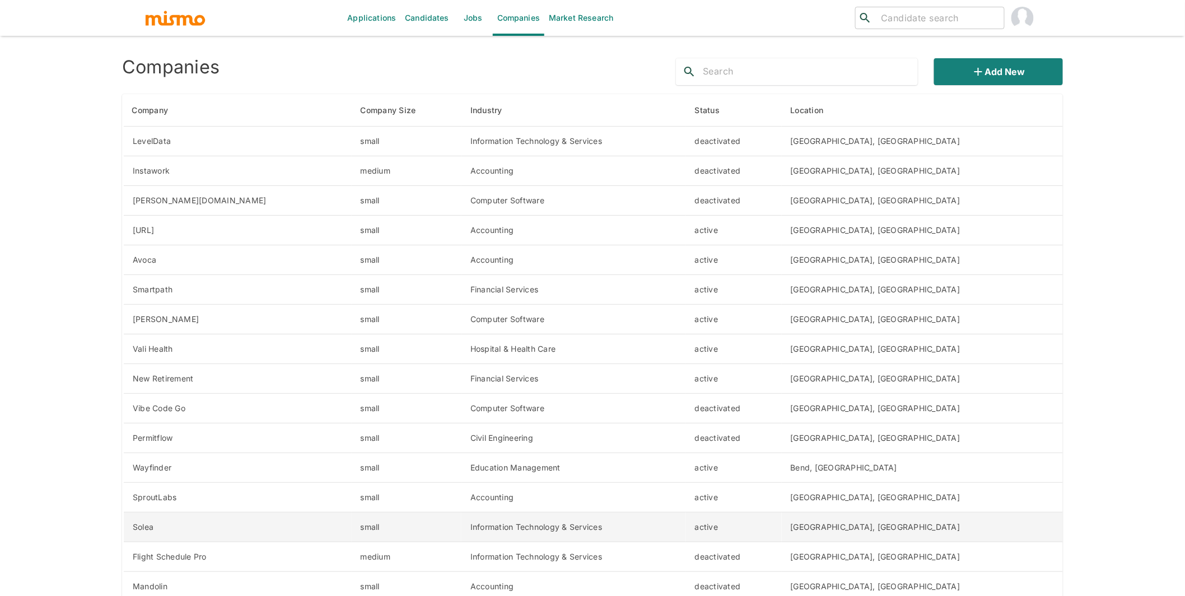
click at [686, 522] on td "Information Technology & Services" at bounding box center [574, 528] width 225 height 30
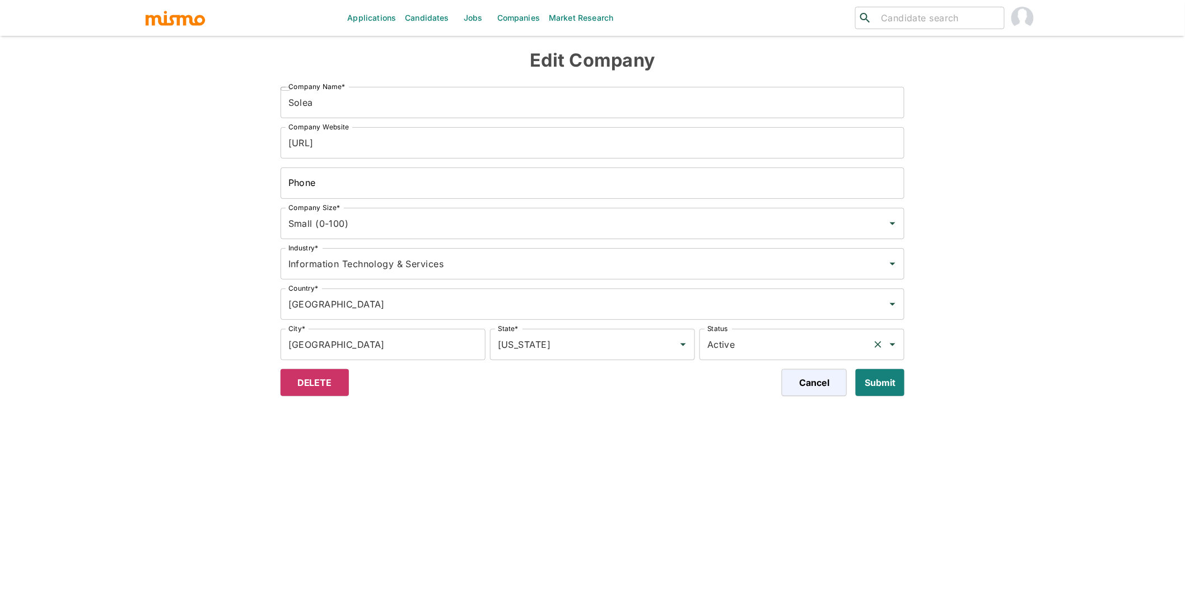
click at [786, 341] on input "Active" at bounding box center [787, 344] width 164 height 21
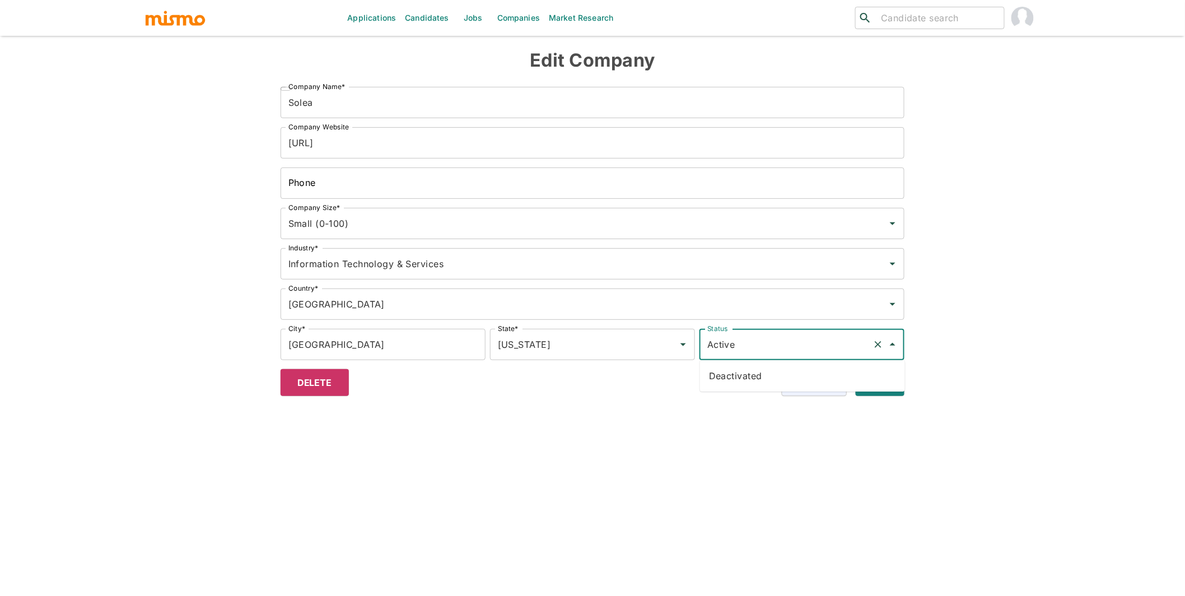
click at [745, 377] on li "Deactivated" at bounding box center [802, 376] width 205 height 22
type input "Deactivated"
click at [878, 380] on button "Submit" at bounding box center [878, 382] width 53 height 27
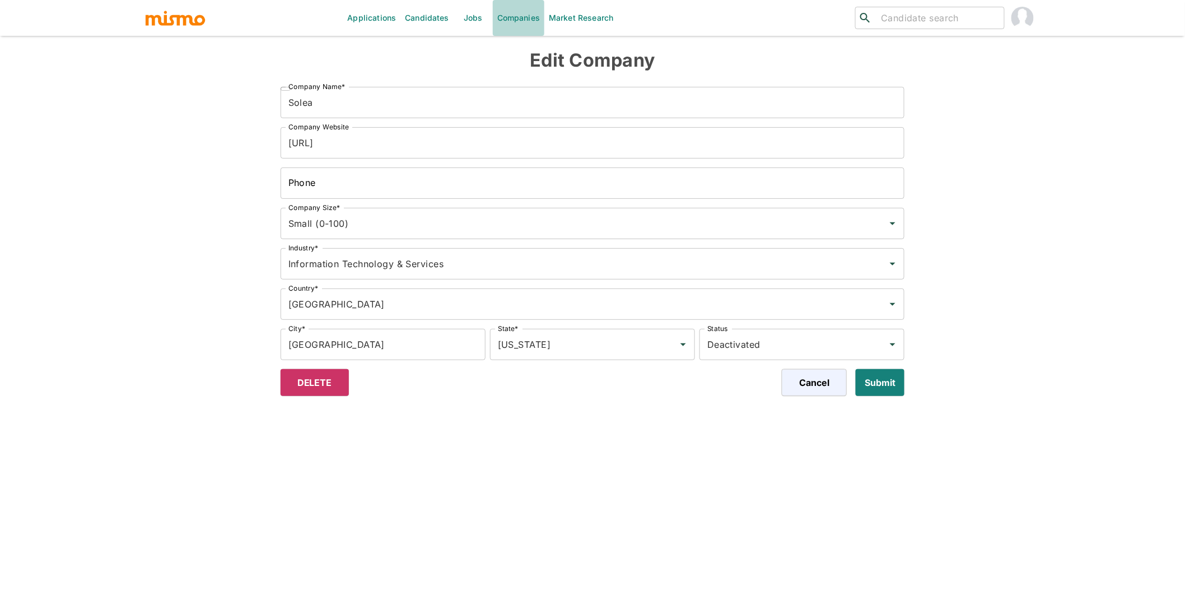
click at [523, 13] on link "Companies" at bounding box center [519, 18] width 52 height 36
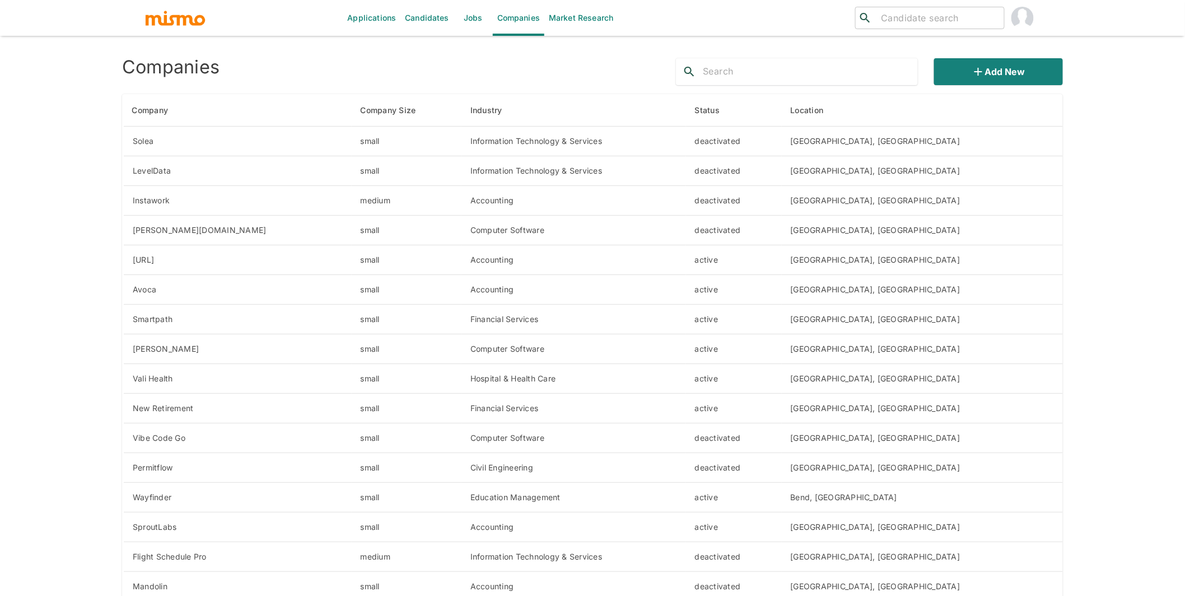
click at [55, 336] on div "Applications Candidates Jobs Companies Market Research ​ ​ Companies Add new Co…" at bounding box center [592, 311] width 1185 height 623
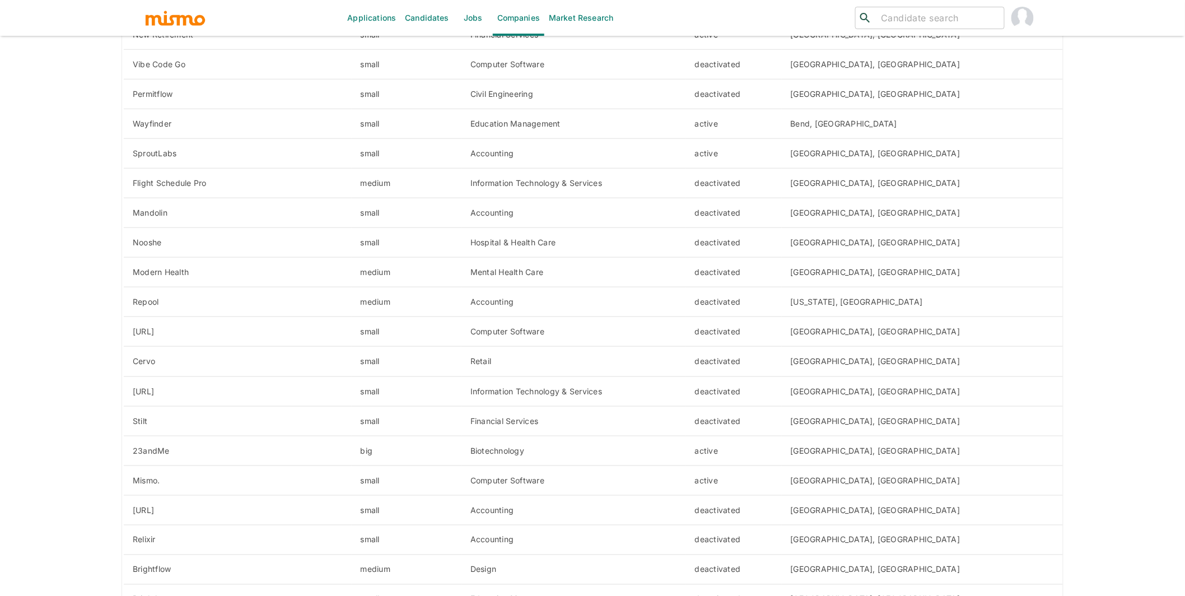
scroll to position [398, 0]
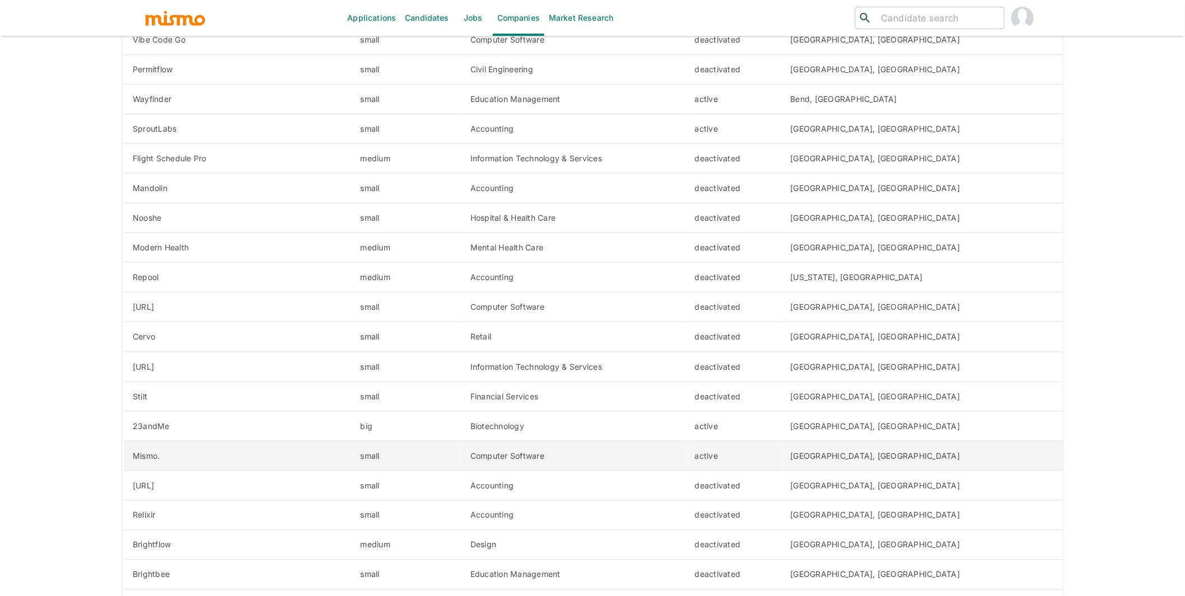
click at [216, 453] on td "Mismo." at bounding box center [237, 456] width 229 height 30
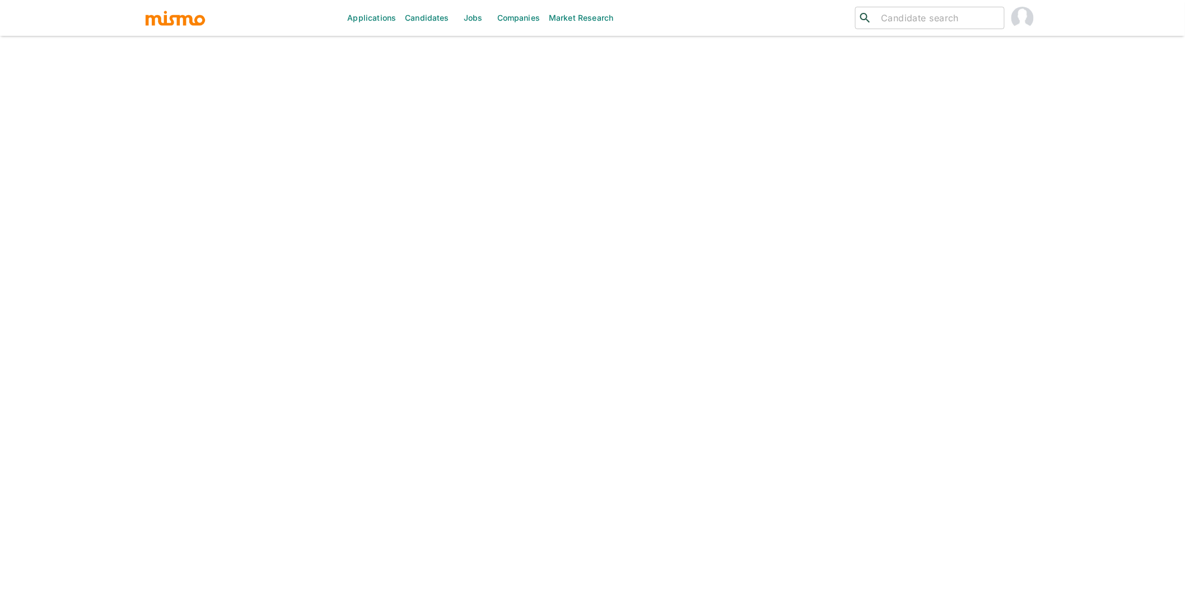
scroll to position [26, 0]
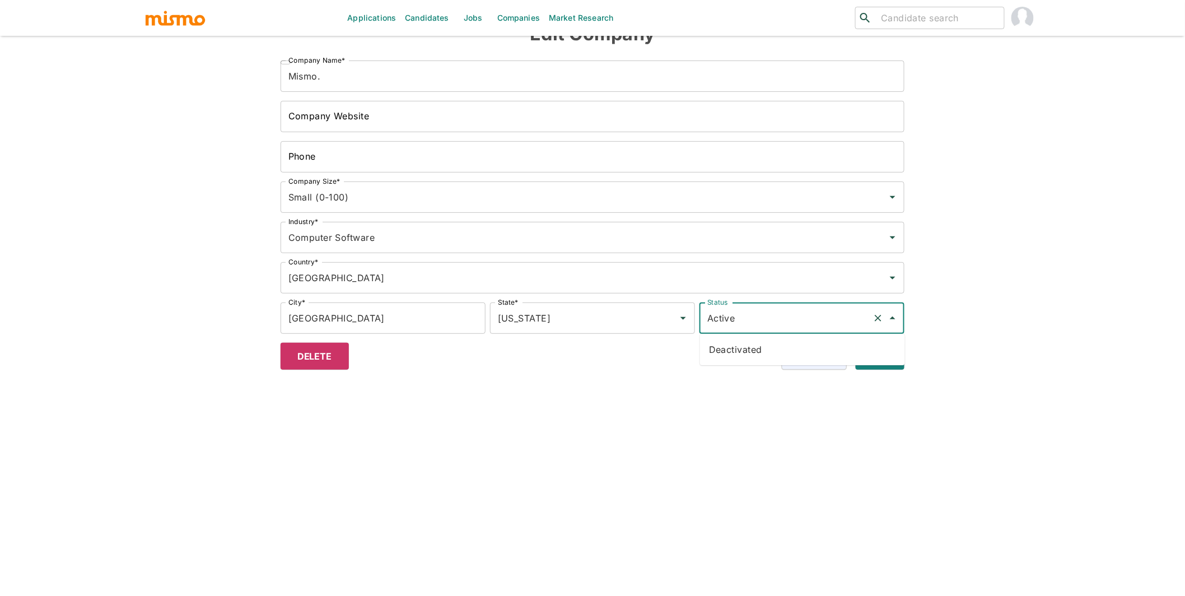
click at [767, 323] on input "Active" at bounding box center [787, 318] width 164 height 21
click at [746, 348] on li "Deactivated" at bounding box center [802, 349] width 205 height 22
type input "Deactivated"
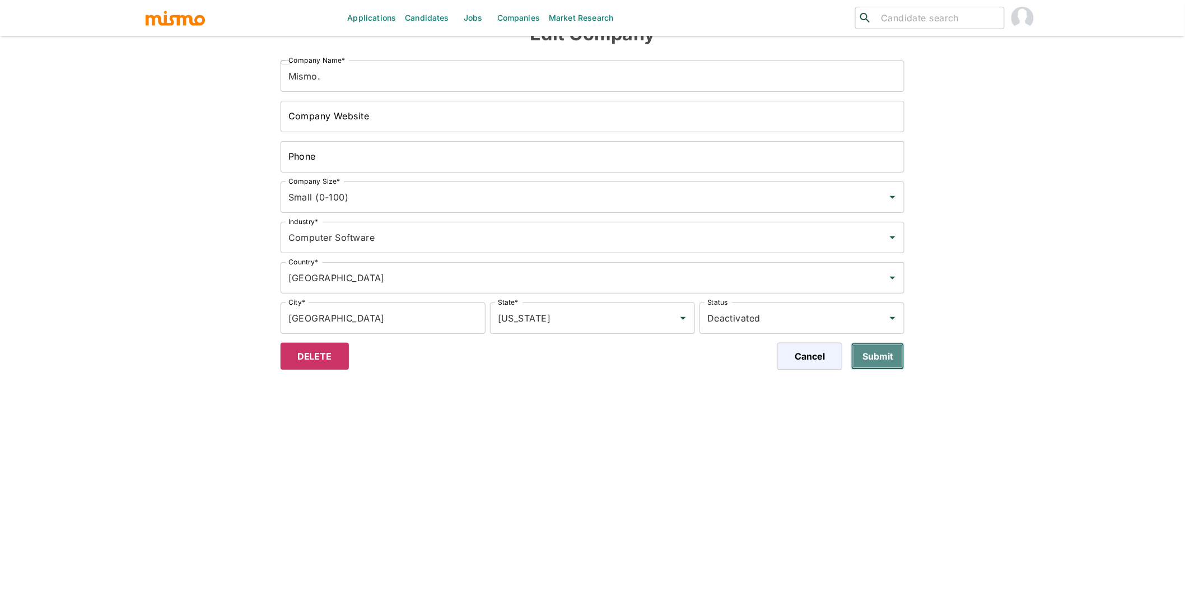
drag, startPoint x: 868, startPoint y: 356, endPoint x: 802, endPoint y: 216, distance: 154.9
click at [868, 356] on button "Submit" at bounding box center [878, 356] width 53 height 27
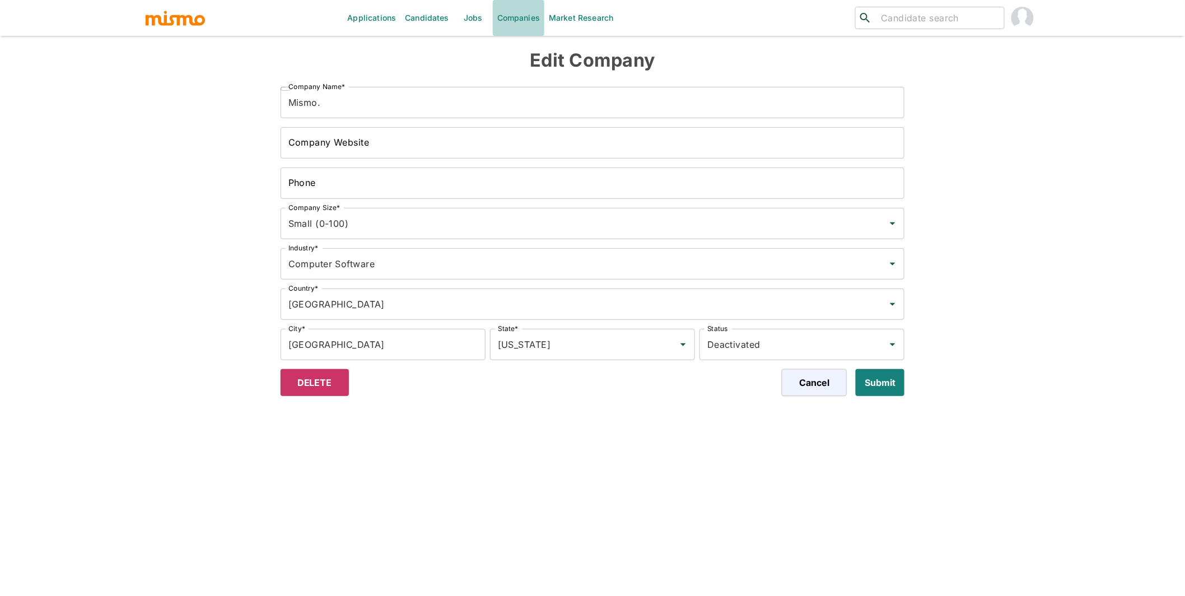
click at [522, 15] on link "Companies" at bounding box center [519, 18] width 52 height 36
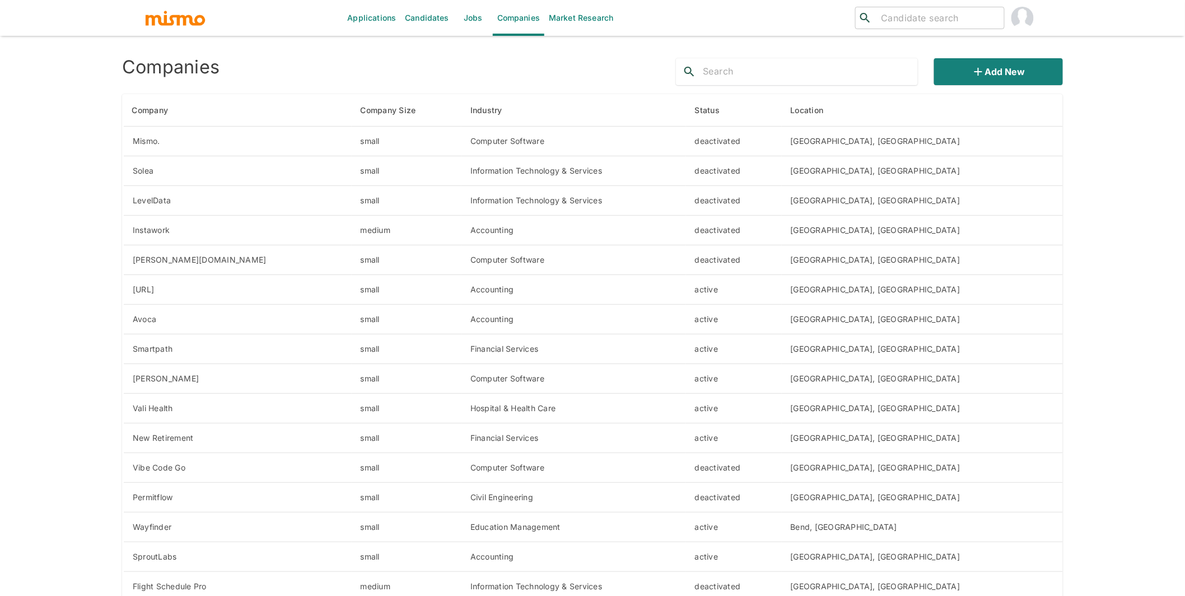
click at [82, 375] on div "Applications Candidates Jobs Companies Market Research ​ ​ Companies Add new Co…" at bounding box center [592, 311] width 1185 height 623
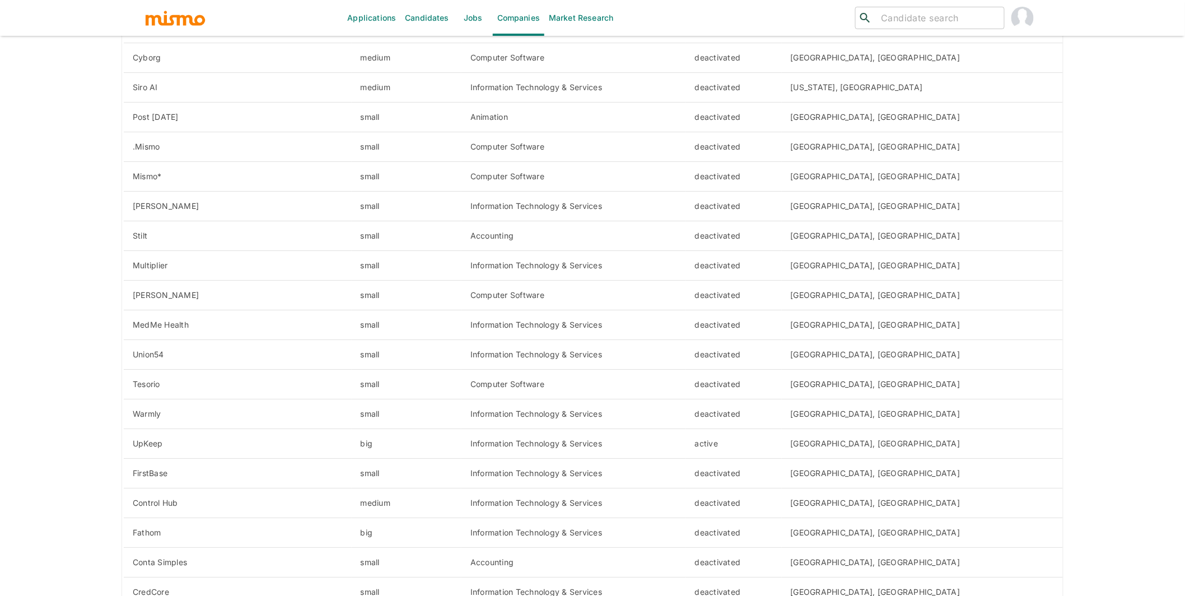
scroll to position [1469, 0]
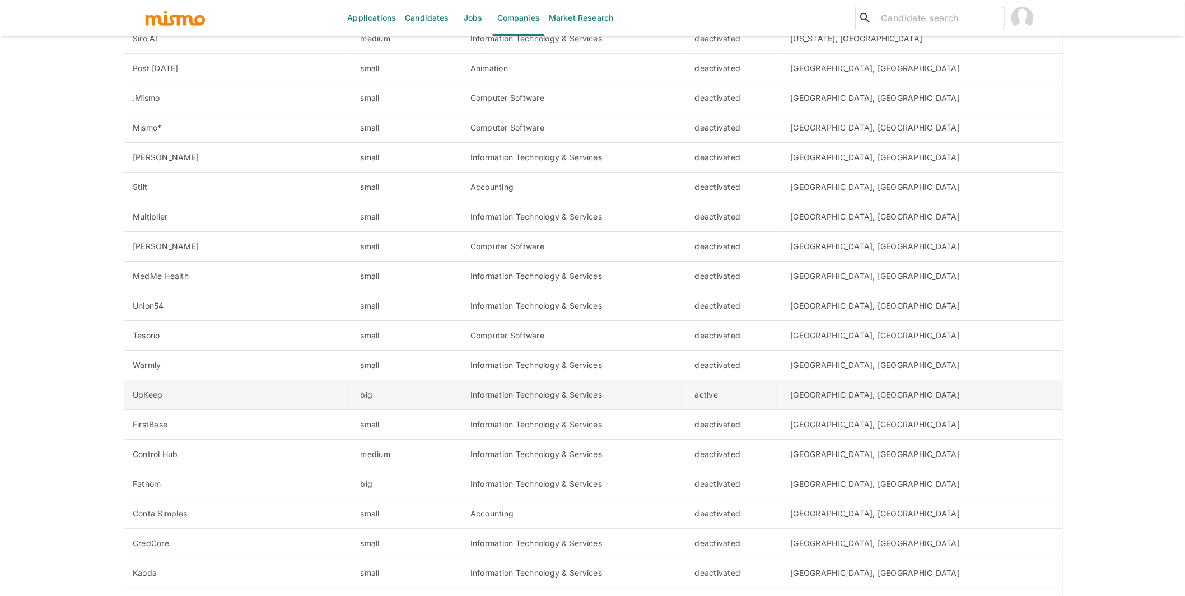
click at [329, 399] on td "UpKeep" at bounding box center [237, 395] width 229 height 30
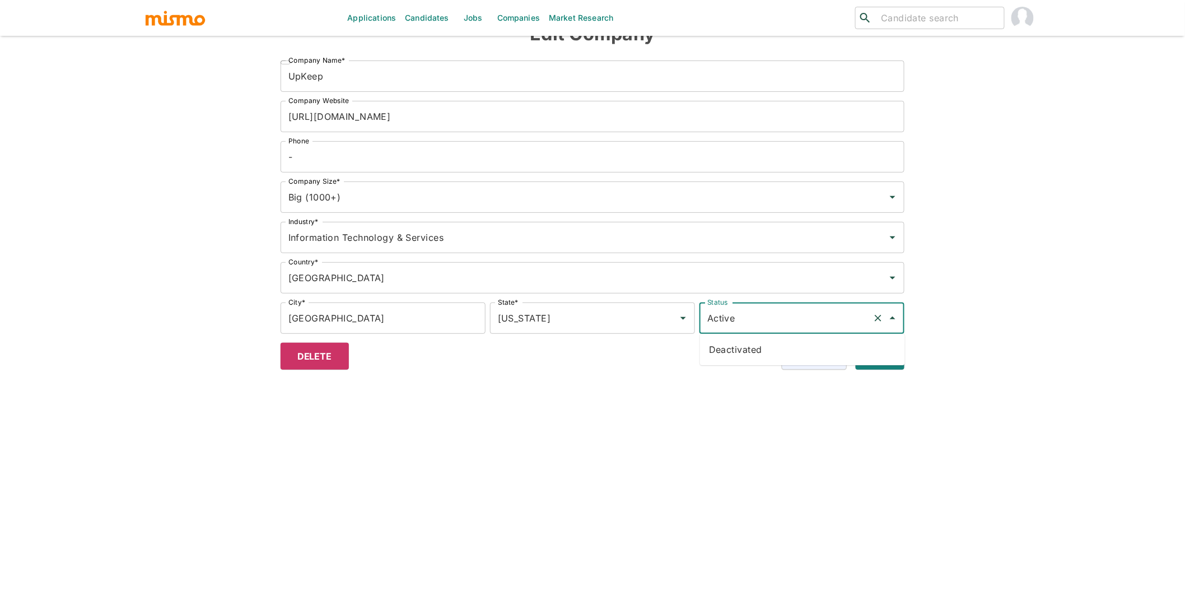
click at [779, 319] on input "Active" at bounding box center [787, 318] width 164 height 21
click at [760, 346] on li "Deactivated" at bounding box center [802, 349] width 205 height 22
type input "Deactivated"
click at [887, 360] on button "Submit" at bounding box center [878, 356] width 53 height 27
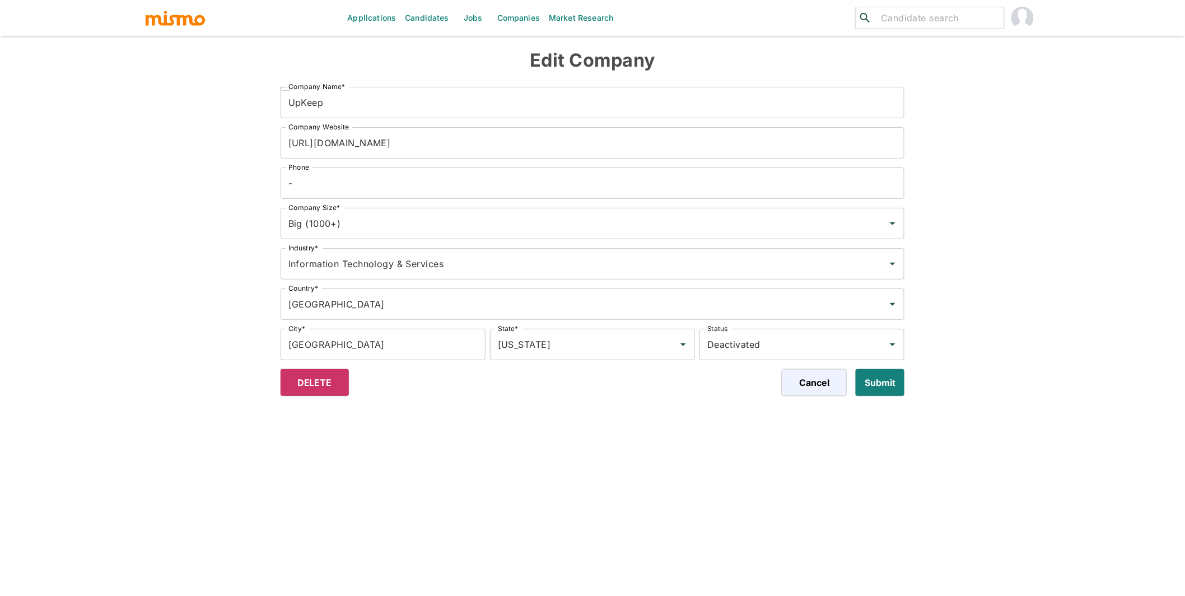
click at [526, 20] on link "Companies" at bounding box center [519, 18] width 52 height 36
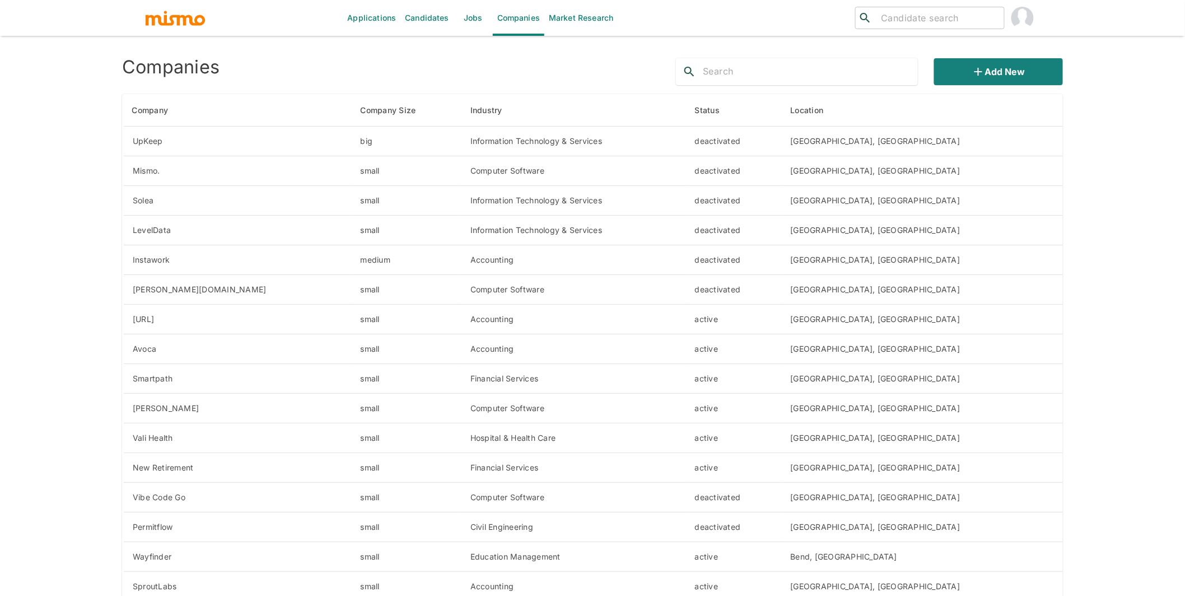
click at [86, 340] on div "Applications Candidates Jobs Companies Market Research ​ ​ Companies Add new Co…" at bounding box center [592, 311] width 1185 height 623
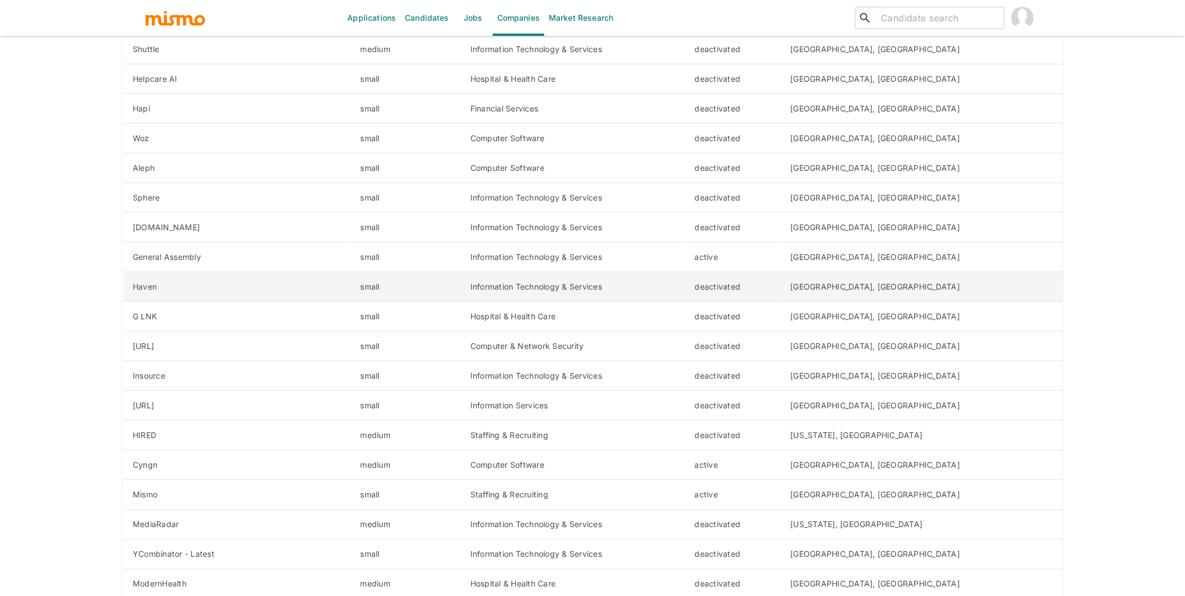
scroll to position [2166, 0]
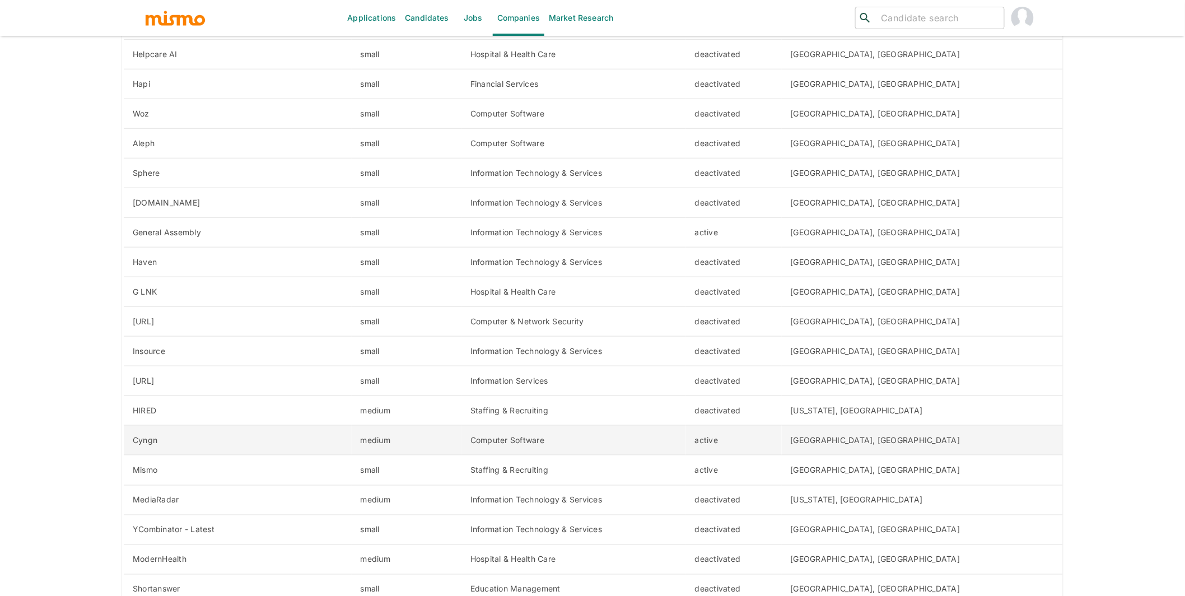
click at [276, 431] on td "Cyngn" at bounding box center [237, 441] width 229 height 30
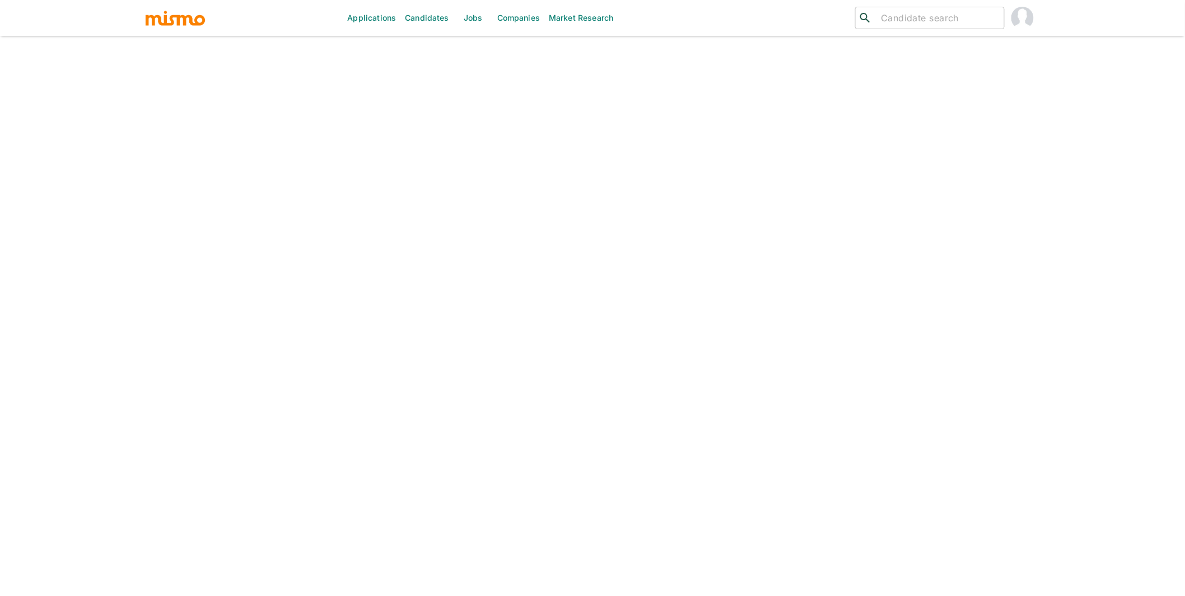
scroll to position [26, 0]
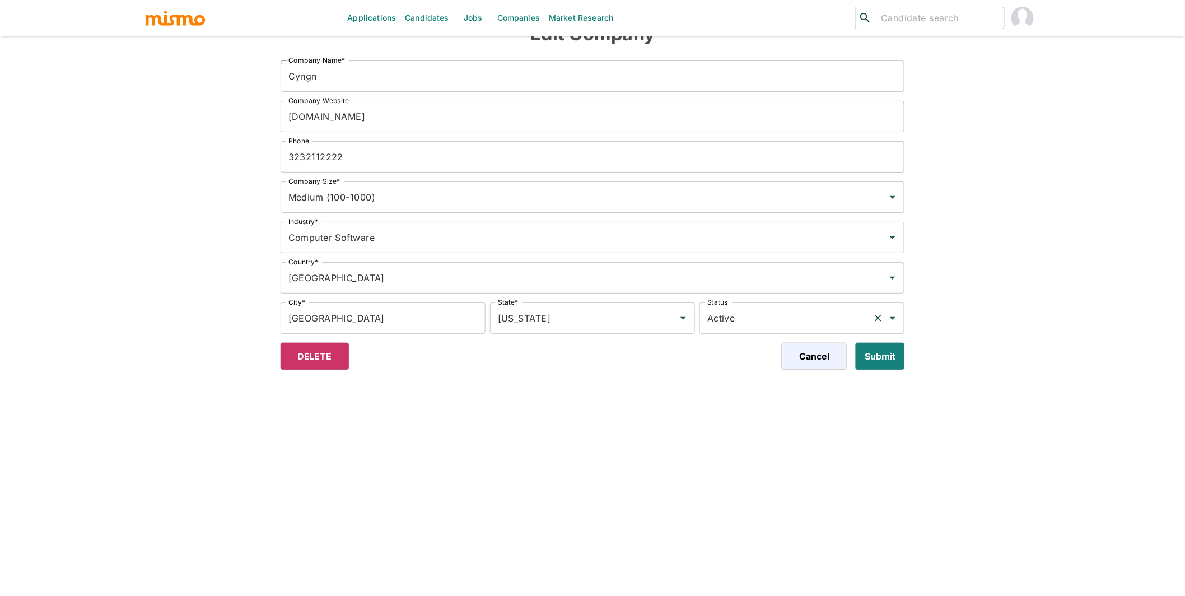
click at [782, 315] on input "Active" at bounding box center [787, 318] width 164 height 21
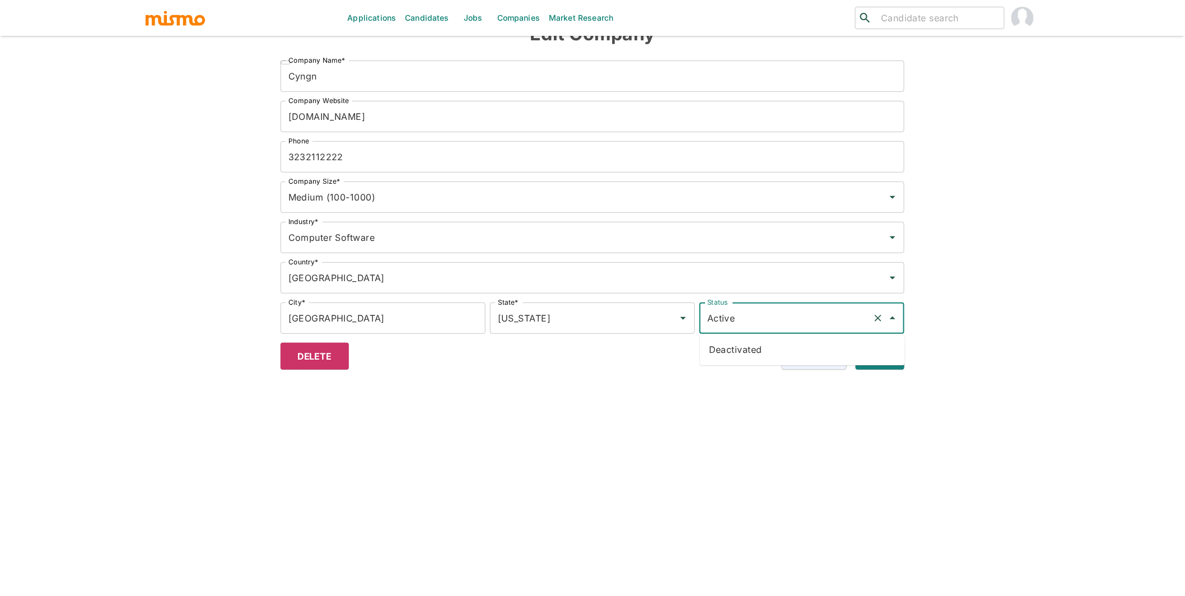
click at [752, 350] on li "Deactivated" at bounding box center [802, 349] width 205 height 22
type input "Deactivated"
click at [881, 356] on button "Submit" at bounding box center [878, 356] width 53 height 27
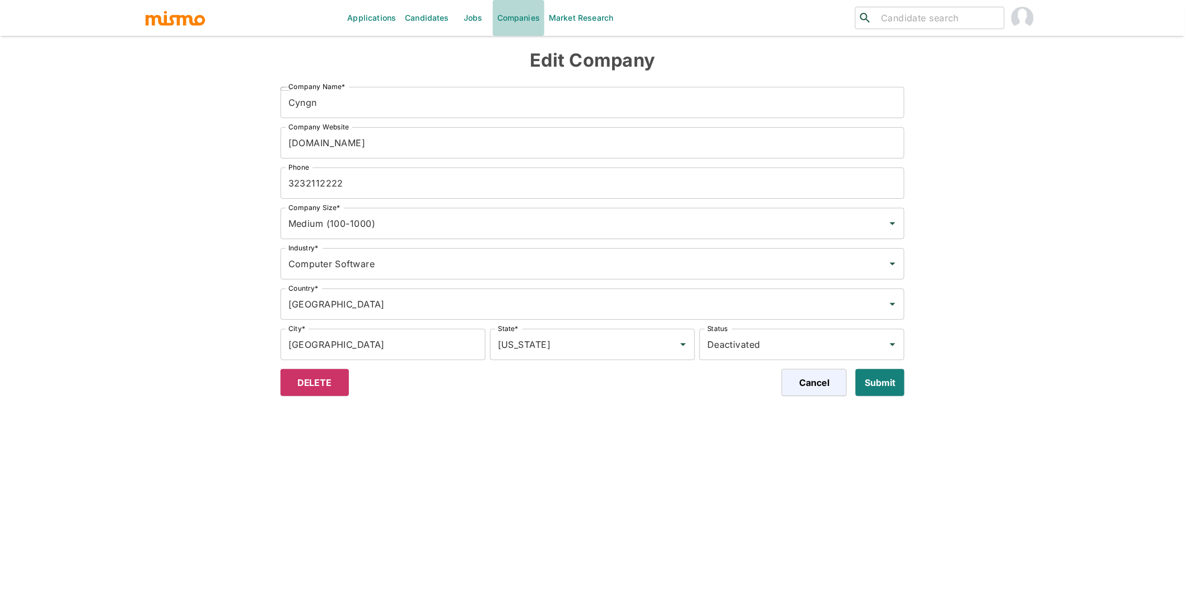
click at [519, 18] on link "Companies" at bounding box center [519, 18] width 52 height 36
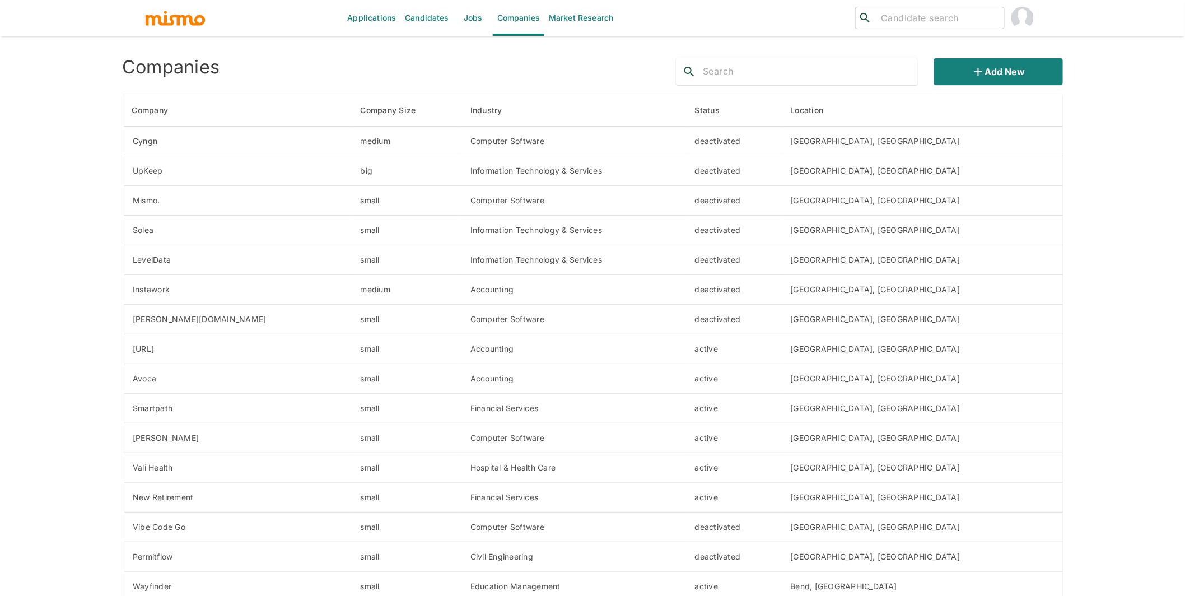
click at [56, 281] on div "Applications Candidates Jobs Companies Market Research ​ ​ Companies Add new Co…" at bounding box center [592, 311] width 1185 height 623
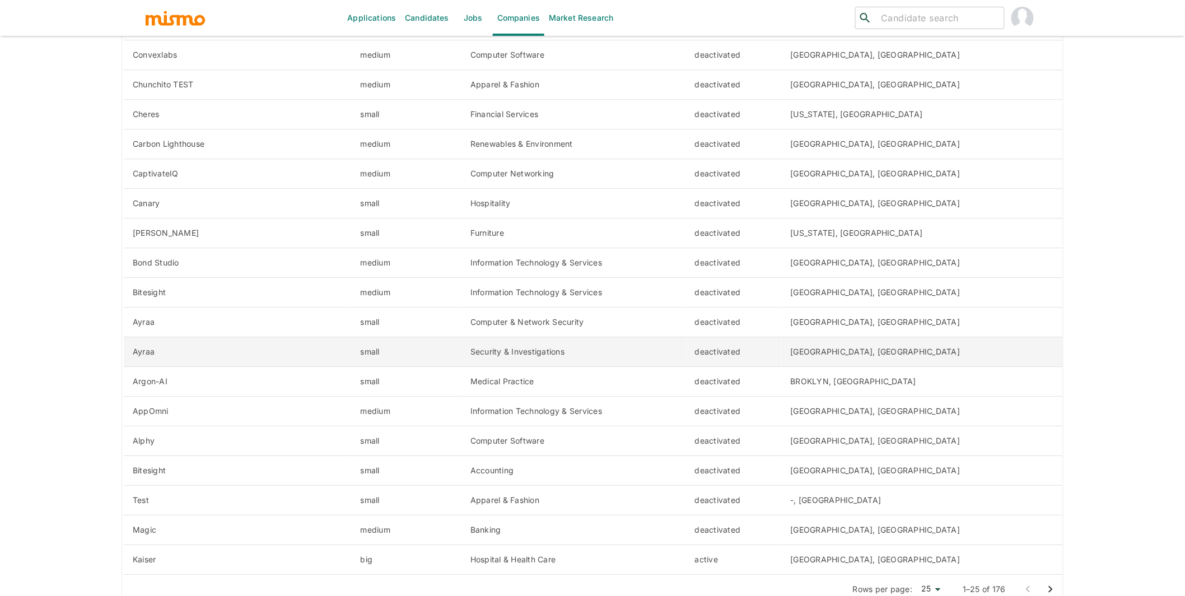
scroll to position [4777, 0]
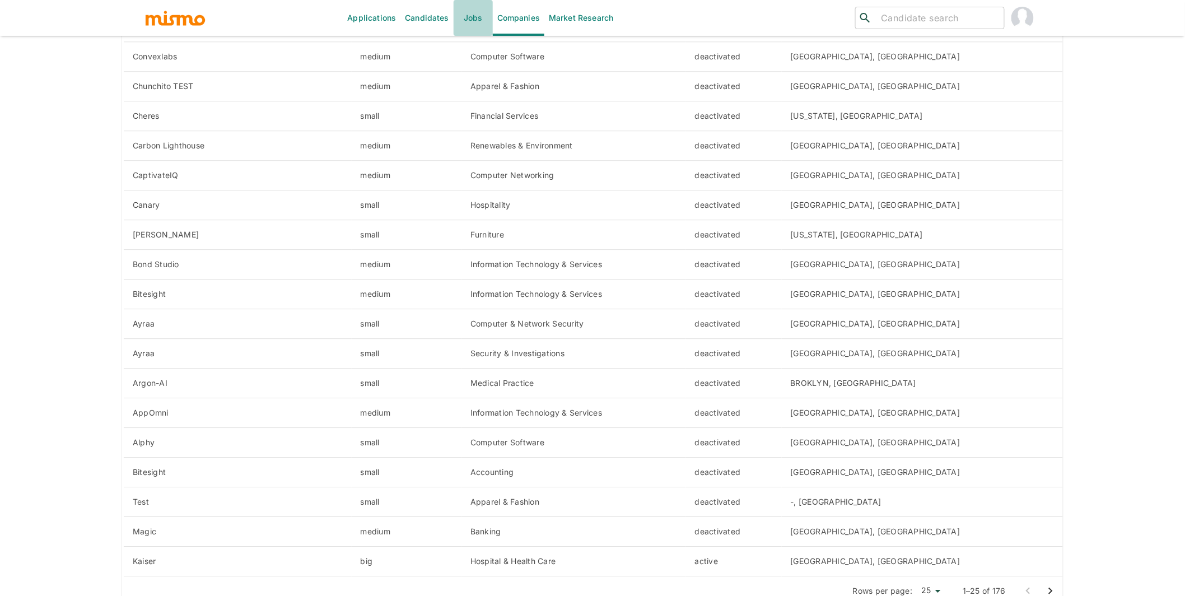
click at [479, 20] on link "Jobs" at bounding box center [473, 18] width 39 height 36
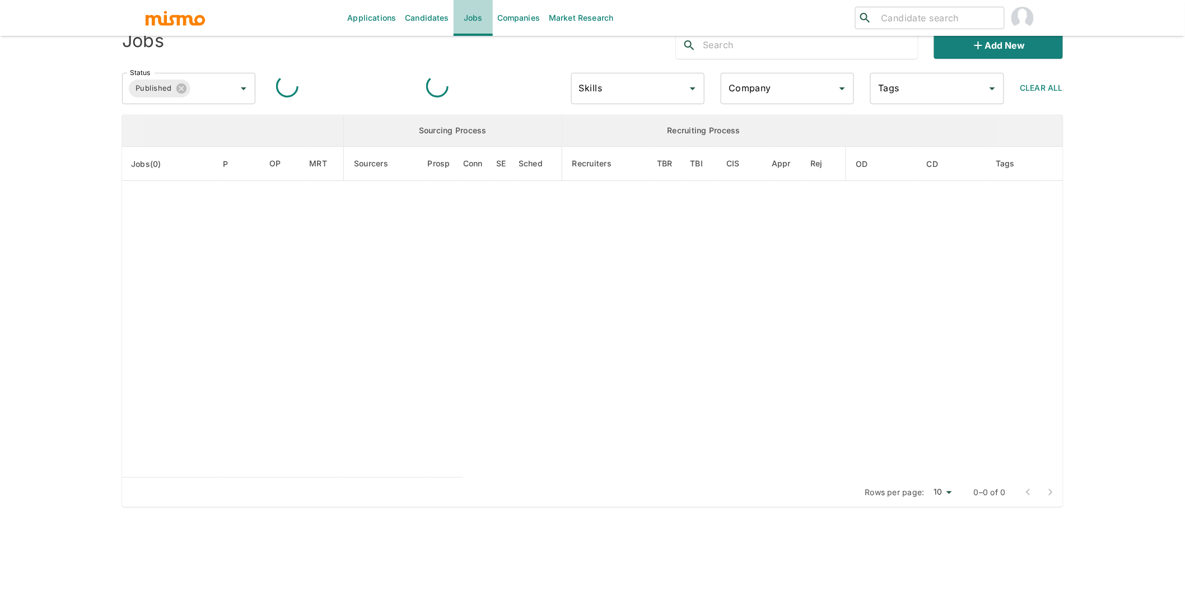
click at [466, 16] on link "Jobs" at bounding box center [473, 18] width 39 height 36
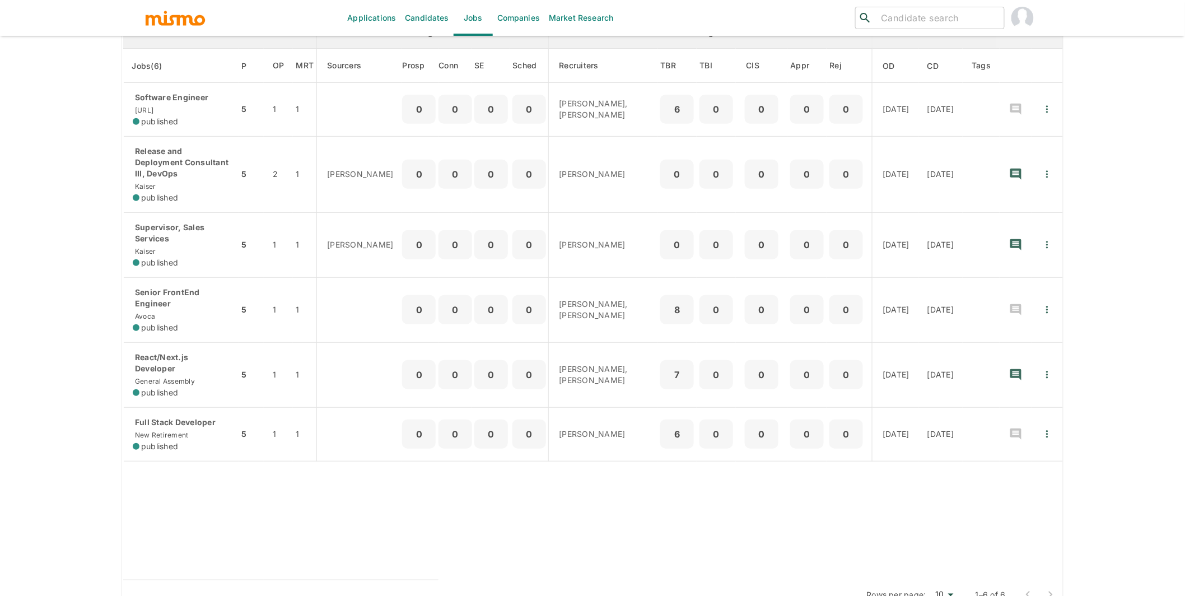
click at [89, 126] on div "Applications Candidates Jobs Companies Market Research ​ ​ Jobs Add new Status …" at bounding box center [592, 191] width 1185 height 623
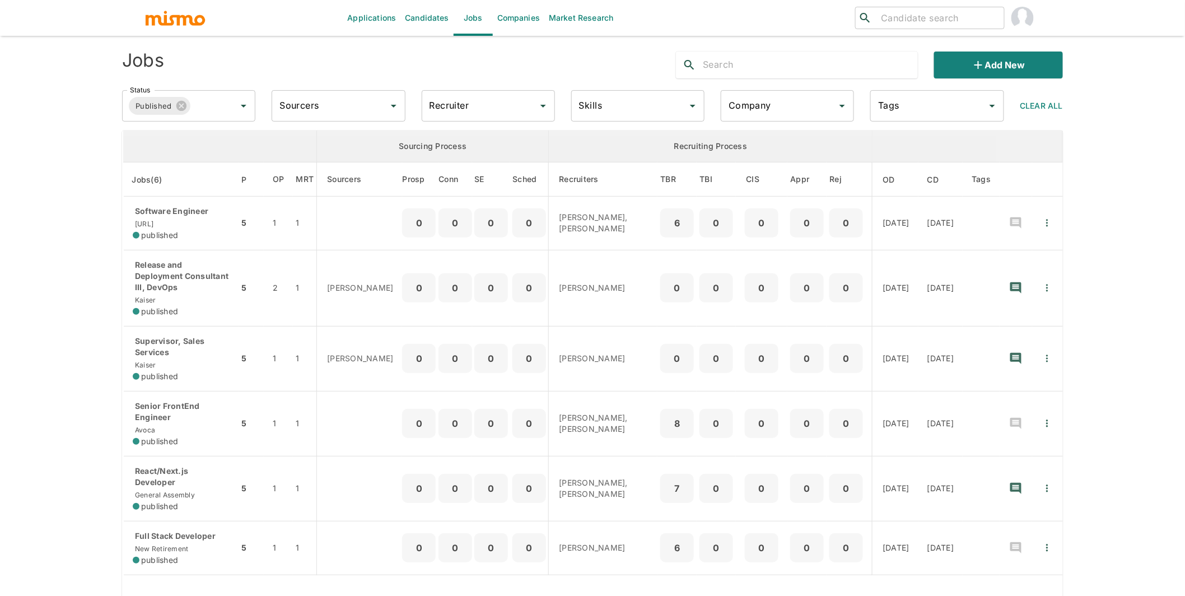
scroll to position [0, 0]
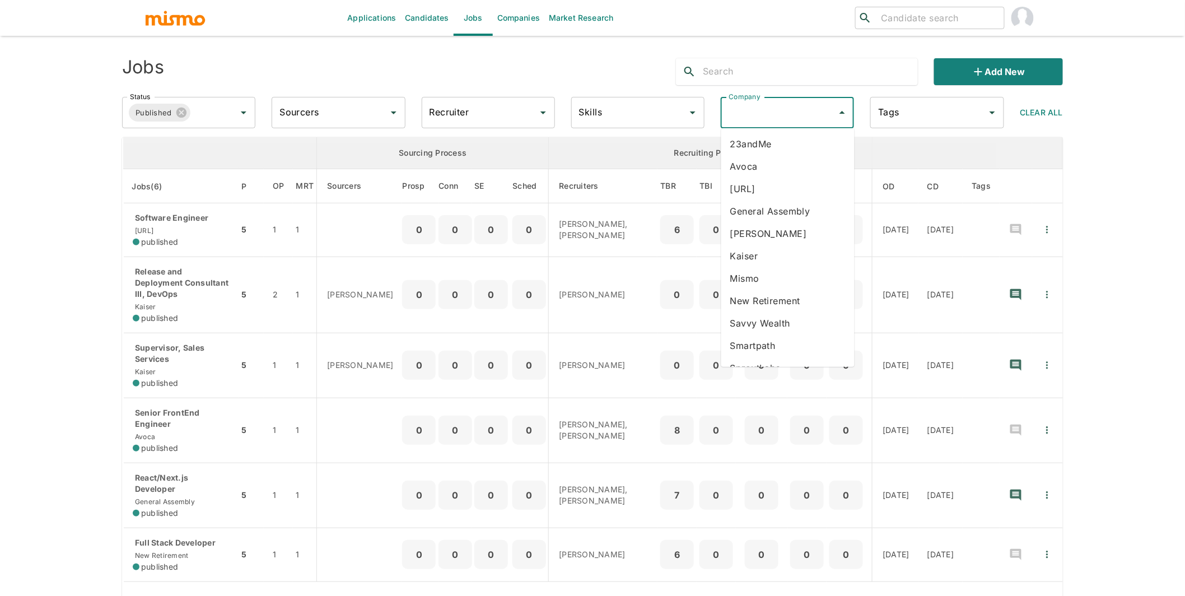
click at [808, 117] on input "Company" at bounding box center [779, 112] width 106 height 21
click at [213, 109] on input "Status" at bounding box center [205, 112] width 27 height 21
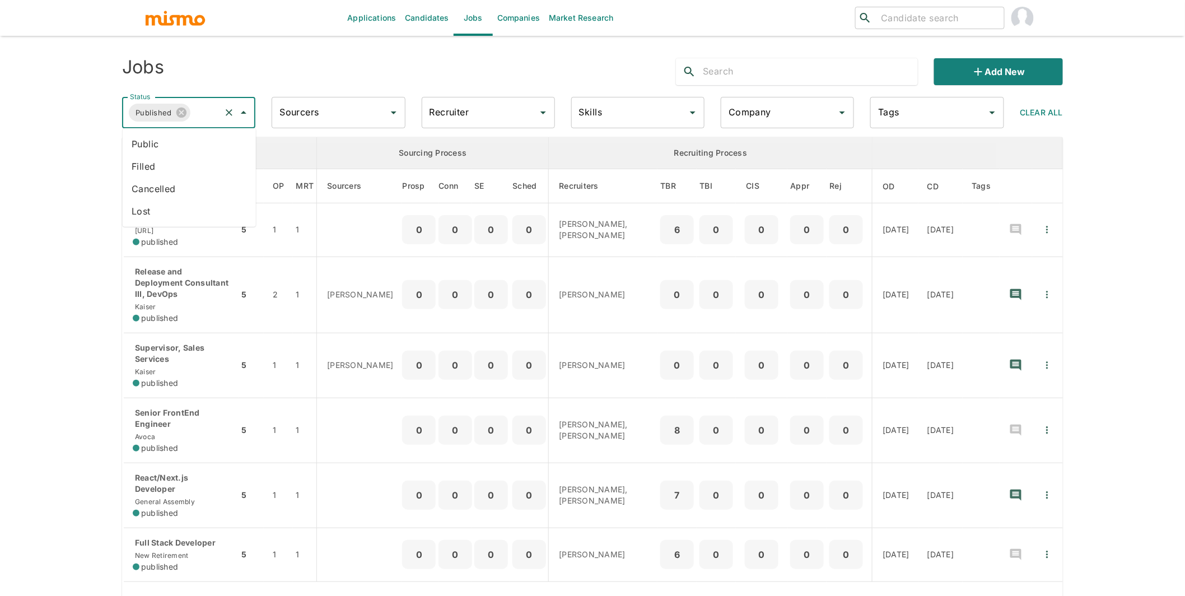
click at [193, 145] on li "Public" at bounding box center [189, 144] width 133 height 22
